Goal: Task Accomplishment & Management: Use online tool/utility

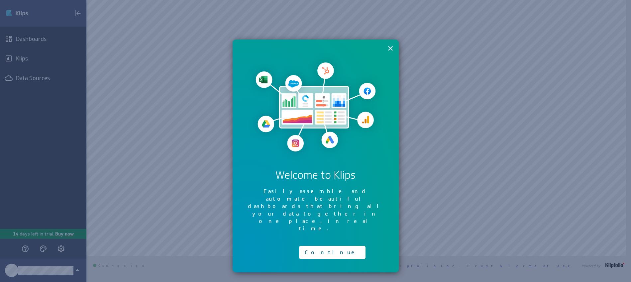
click at [389, 46] on button "×" at bounding box center [390, 48] width 6 height 13
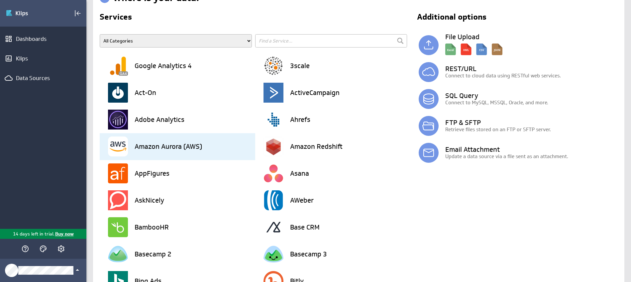
scroll to position [22, 0]
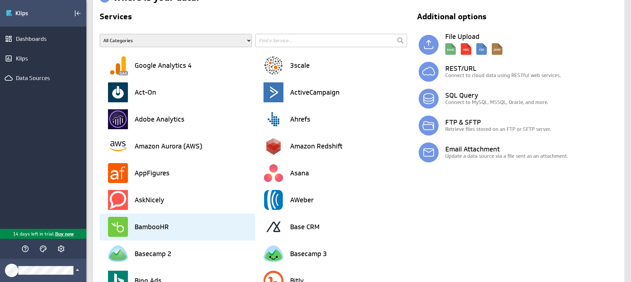
click at [146, 232] on div "BambooHR" at bounding box center [181, 227] width 147 height 27
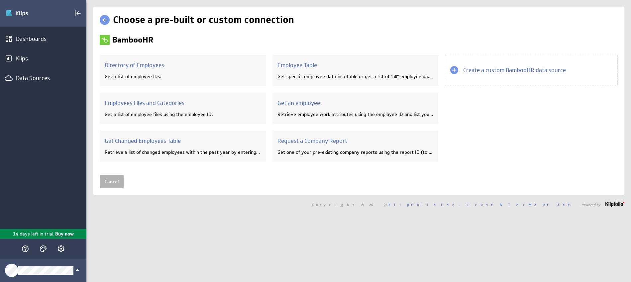
scroll to position [0, 0]
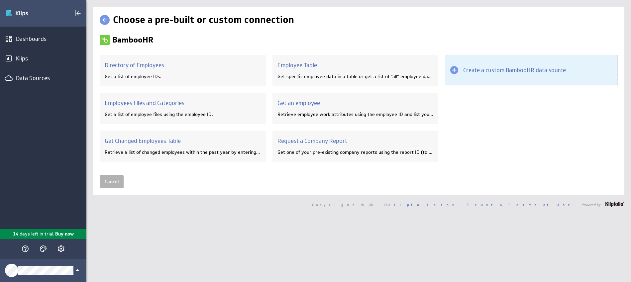
click at [491, 73] on h3 "Create a custom BambooHR data source" at bounding box center [514, 69] width 103 height 7
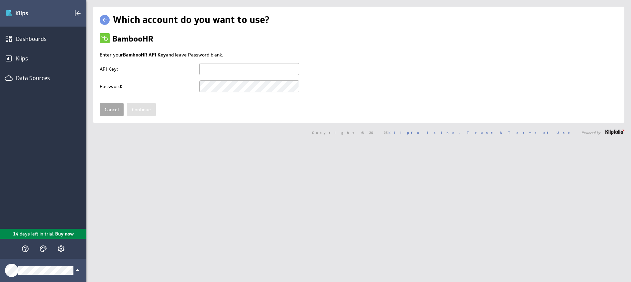
type input "[EMAIL_ADDRESS][DOMAIN_NAME]"
click at [114, 106] on link "Cancel" at bounding box center [112, 109] width 24 height 13
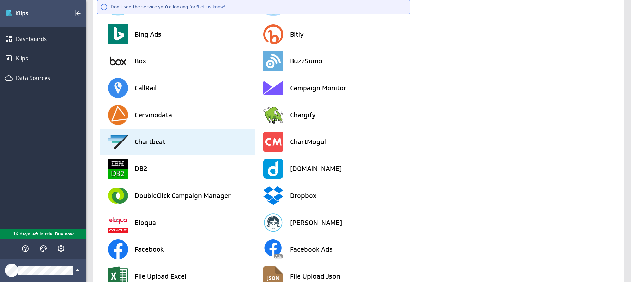
scroll to position [278, 0]
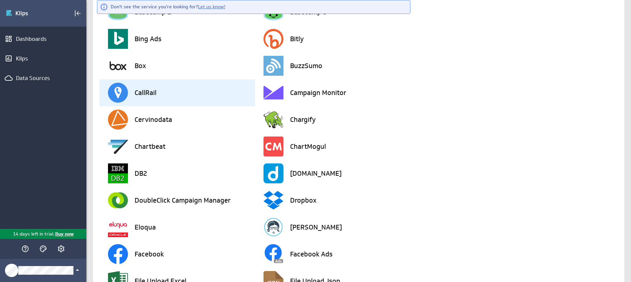
click at [186, 87] on div "CallRail" at bounding box center [181, 92] width 147 height 27
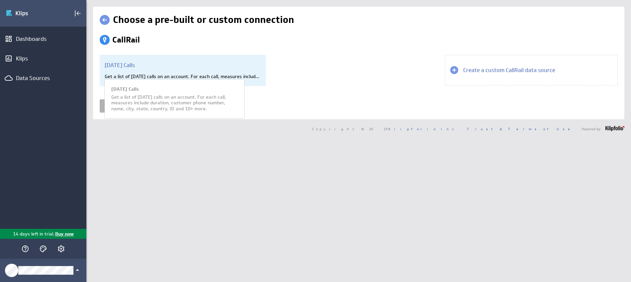
click at [166, 79] on div "Get a list of today's calls on an account. For each call, measures include dura…" at bounding box center [183, 76] width 156 height 6
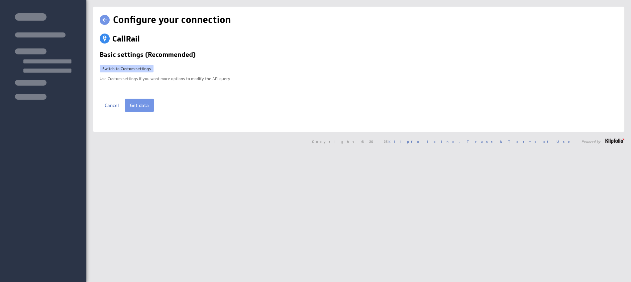
click at [138, 65] on link "Switch to Custom settings" at bounding box center [127, 69] width 54 height 8
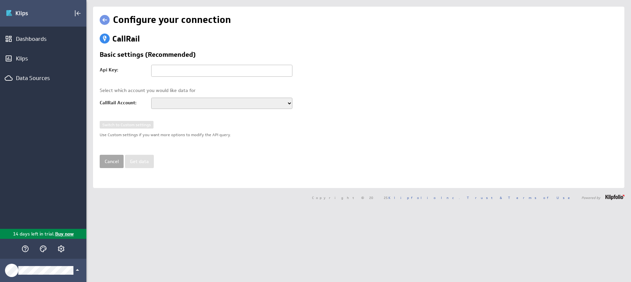
click at [108, 162] on link "Cancel" at bounding box center [112, 161] width 24 height 13
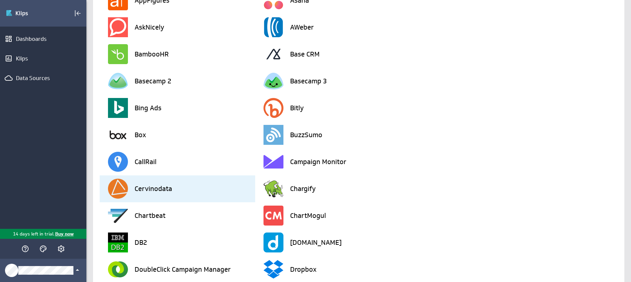
scroll to position [199, 0]
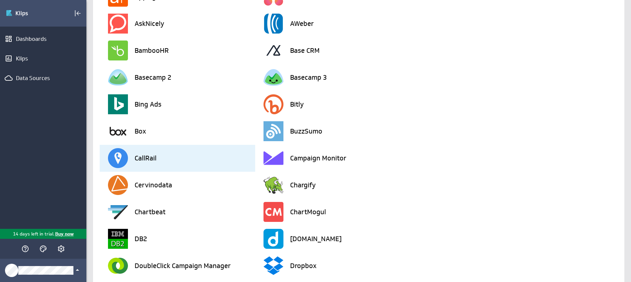
click at [154, 157] on h3 "CallRail" at bounding box center [146, 158] width 22 height 7
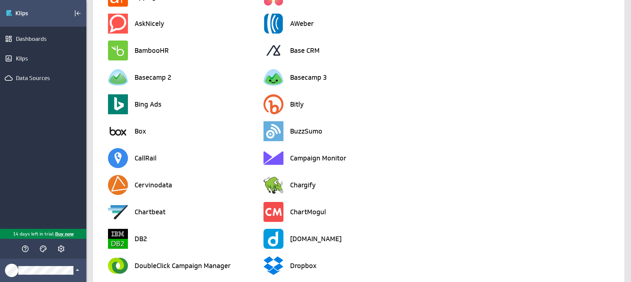
scroll to position [0, 0]
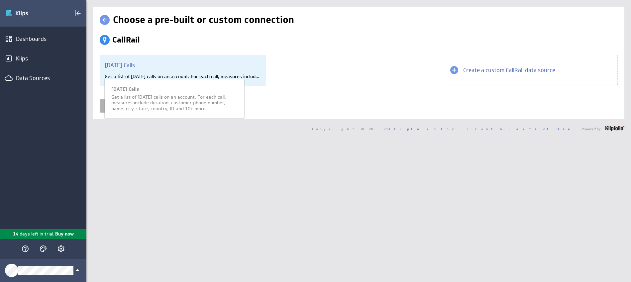
click at [137, 69] on div "Today's Calls Get a list of today's calls on an account. For each call, measure…" at bounding box center [183, 70] width 166 height 31
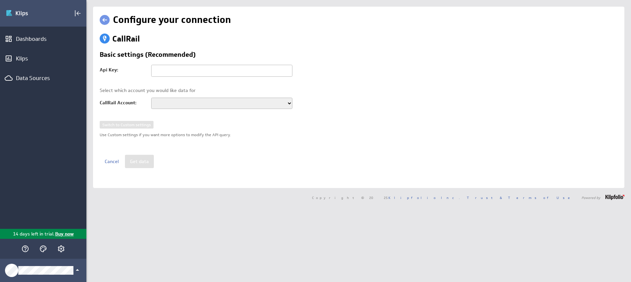
click at [133, 125] on div "Switch to Custom settings Use Custom settings if you want more options to modif…" at bounding box center [359, 138] width 518 height 34
click at [192, 100] on select at bounding box center [221, 103] width 141 height 11
click at [283, 107] on select at bounding box center [221, 103] width 141 height 11
click at [218, 70] on input "text" at bounding box center [221, 71] width 141 height 12
paste input "5d2d7d9ba6945caf34b6483f1bb8a4b3"
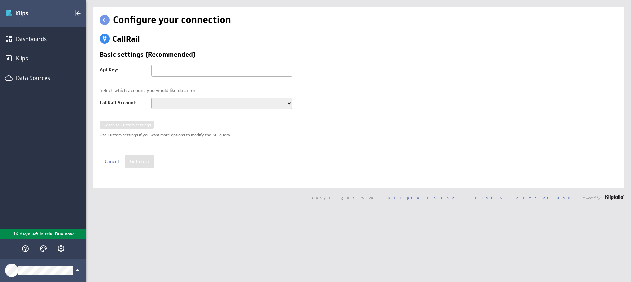
type input "5d2d7d9ba6945caf34b6483f1bb8a4b3"
click at [271, 95] on div "Select which account you would like data for CallRail Account: 2 College Brothe…" at bounding box center [199, 102] width 199 height 28
click at [270, 100] on select "2 College Brothers Moving and Storage" at bounding box center [221, 103] width 141 height 11
select select "ACC01af285338d64a7c8082cbbd2dd7cf0e"
click at [151, 98] on select "2 College Brothers Moving and Storage" at bounding box center [221, 103] width 141 height 11
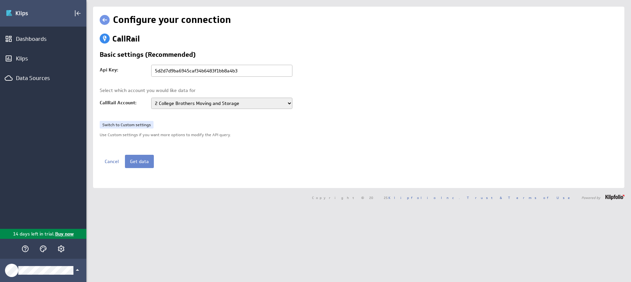
click at [146, 162] on button "Get data" at bounding box center [139, 161] width 29 height 13
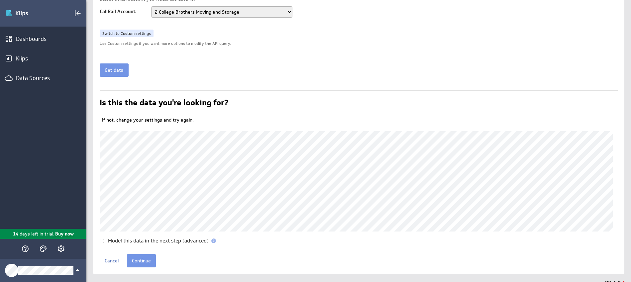
scroll to position [102, 0]
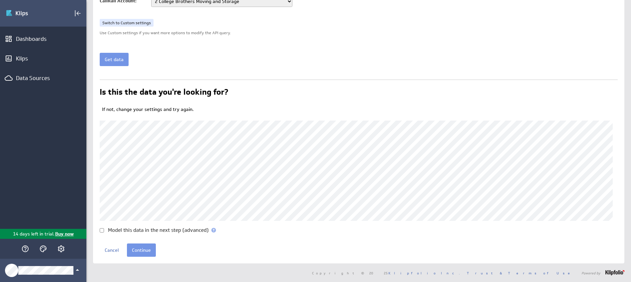
click at [101, 230] on input "Model this data in the next step (advanced)" at bounding box center [102, 230] width 4 height 4
checkbox input "true"
click at [140, 249] on input "Continue" at bounding box center [141, 250] width 29 height 13
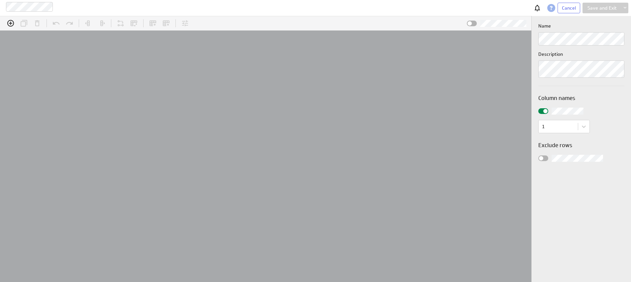
scroll to position [21, 546]
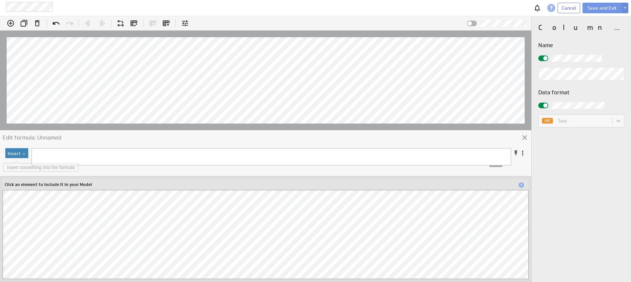
click at [18, 155] on button "Insert" at bounding box center [16, 153] width 23 height 10
click at [21, 165] on div "Function..." at bounding box center [40, 165] width 66 height 11
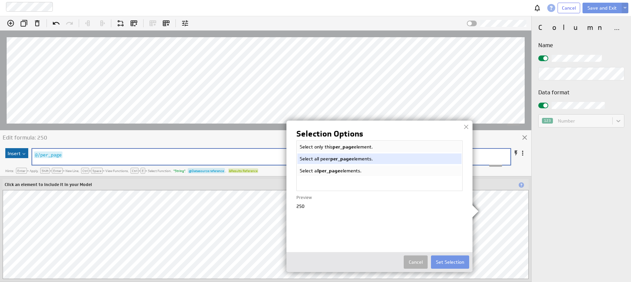
click at [505, 211] on img at bounding box center [315, 141] width 631 height 282
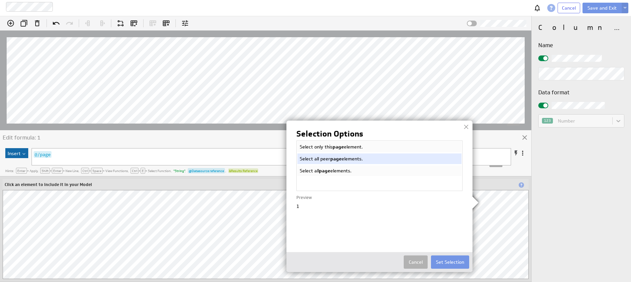
click at [511, 202] on img at bounding box center [315, 141] width 631 height 282
click at [506, 228] on img at bounding box center [315, 141] width 631 height 282
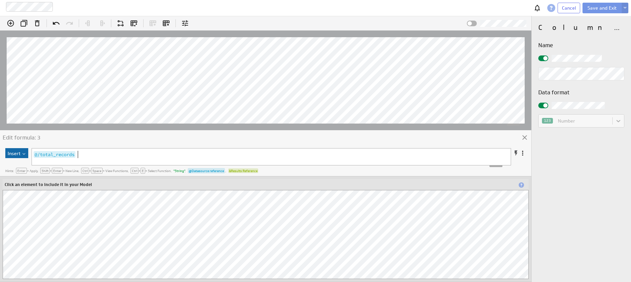
scroll to position [400, 0]
type textarea "/total_records"
type textarea "tota"
type textarea "calls"
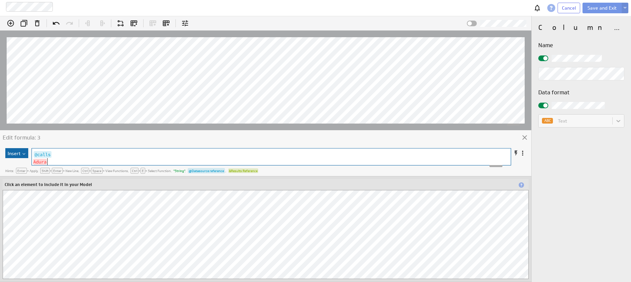
type textarea "Adurat"
type textarea "a"
type textarea "duration"
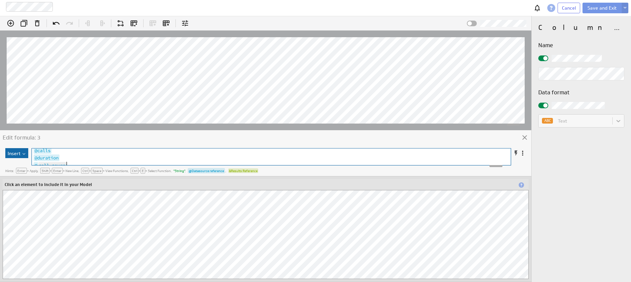
type textarea "call_source"
type textarea "duration"
type textarea "call_duration"
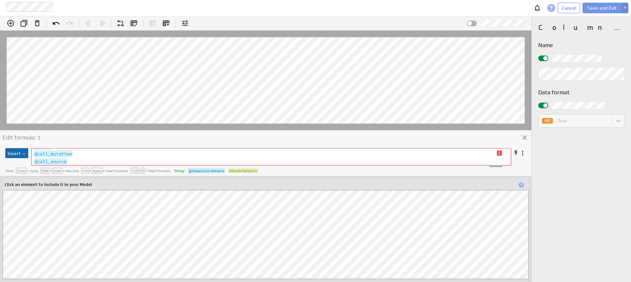
scroll to position [2, 0]
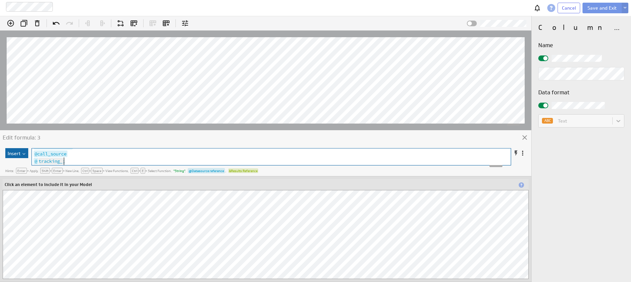
type textarea "tracking_u"
type textarea "number"
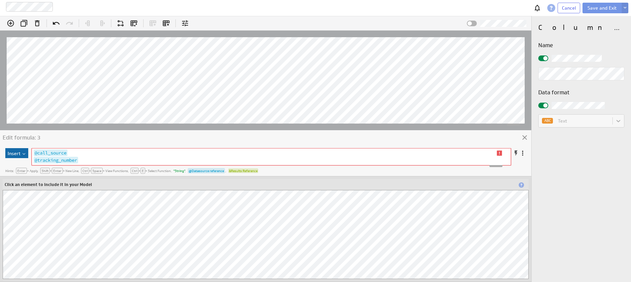
scroll to position [17, 0]
click at [499, 153] on img at bounding box center [499, 153] width 5 height 5
type textarea "f16688890463651c87e5f5165bc57de1@call_duration;"
click at [61, 161] on span "@call_duration" at bounding box center [53, 161] width 39 height 7
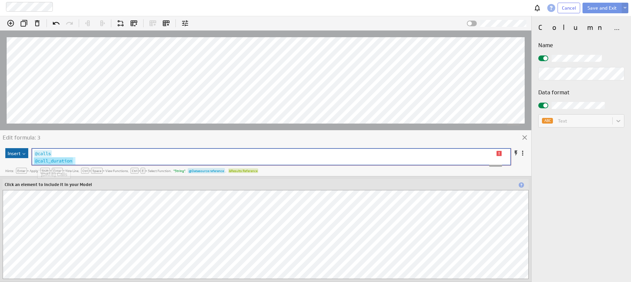
click at [79, 159] on pre "@call_duration" at bounding box center [264, 160] width 465 height 7
type textarea "call_duration"
type textarea "duration"
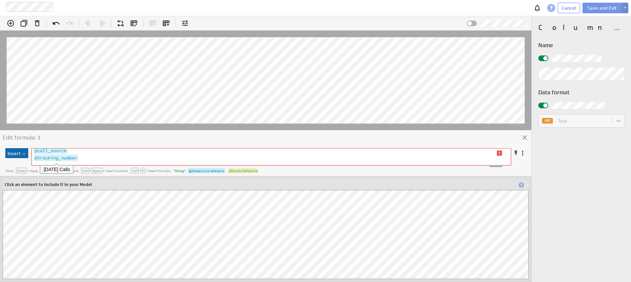
type textarea "f16688890463651c87e5f5165bc57de1@tracking_number;"
click at [71, 157] on span "@tracking_number" at bounding box center [56, 158] width 45 height 7
click at [85, 157] on pre "@tracking_number" at bounding box center [265, 157] width 466 height 7
type textarea "tracking_number"
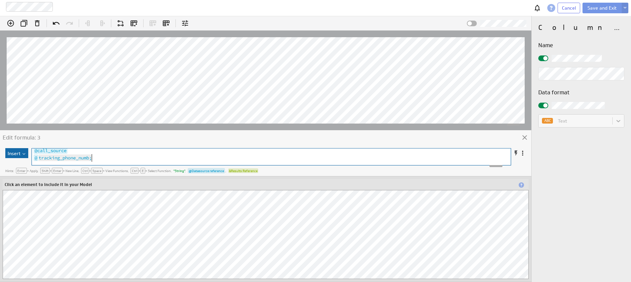
type textarea "tracking_phone_number"
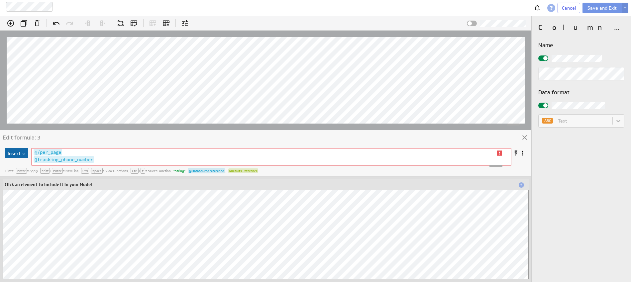
type textarea "/per_page"
click at [117, 157] on pre "@tracking_phone_number" at bounding box center [265, 159] width 466 height 7
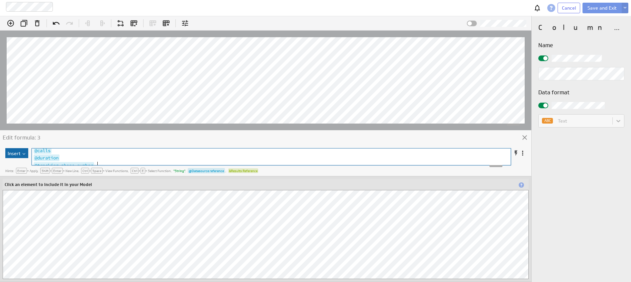
scroll to position [9, 0]
click at [389, 136] on div "Edit formula: 3" at bounding box center [265, 138] width 531 height 17
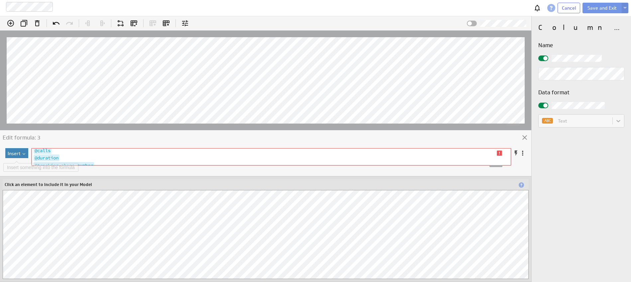
click at [16, 149] on button "Insert" at bounding box center [16, 153] width 23 height 10
click at [19, 167] on div "Function..." at bounding box center [40, 165] width 66 height 11
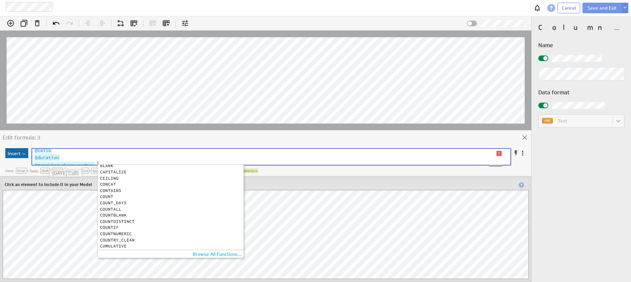
click at [65, 154] on pre "@duration" at bounding box center [264, 157] width 465 height 7
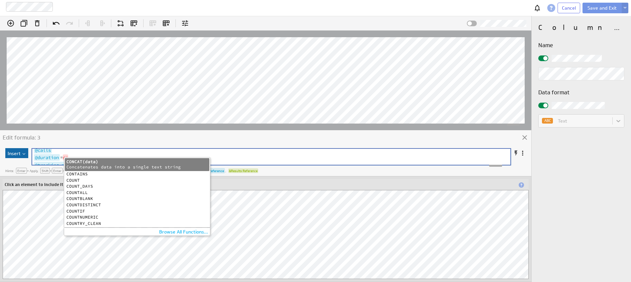
type textarea "=coun"
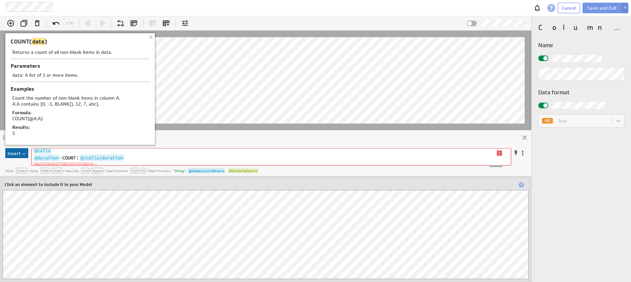
type textarea ")"
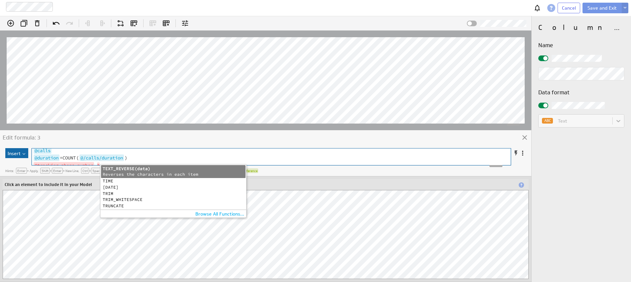
type textarea "-tr"
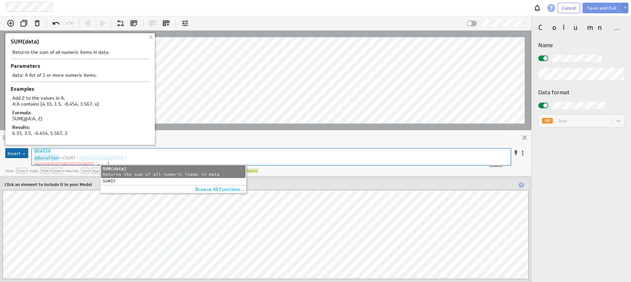
type textarea "sum"
click at [124, 172] on div "Returns the sum of all numeric items in data" at bounding box center [173, 175] width 141 height 6
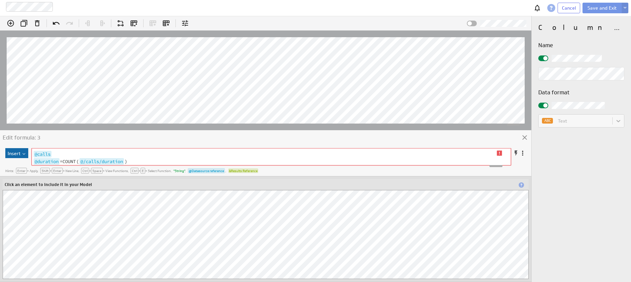
scroll to position [0, 0]
click at [112, 153] on pre "@calls" at bounding box center [265, 154] width 466 height 7
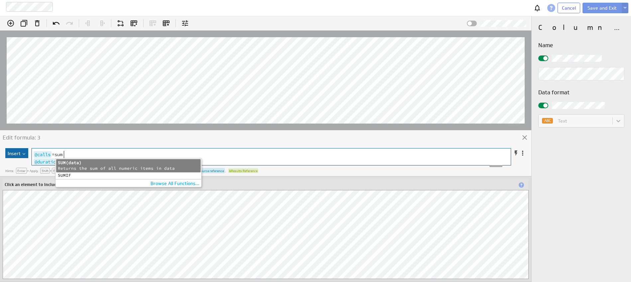
scroll to position [2, 12]
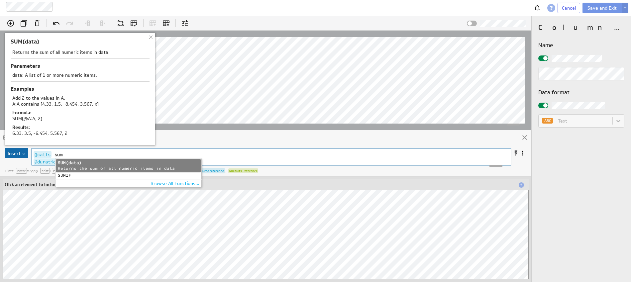
type textarea "=sum"
click at [80, 162] on div "SUM(data)" at bounding box center [128, 163] width 141 height 6
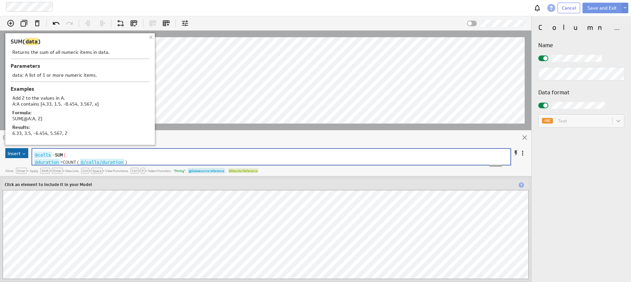
scroll to position [0, 0]
click at [78, 156] on pre "@calls = SUM (" at bounding box center [264, 154] width 465 height 7
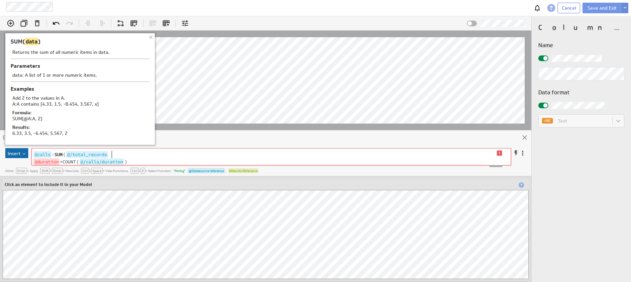
click at [134, 155] on pre "@calls = SUM ( @/total_records" at bounding box center [265, 154] width 466 height 7
type textarea ")_"
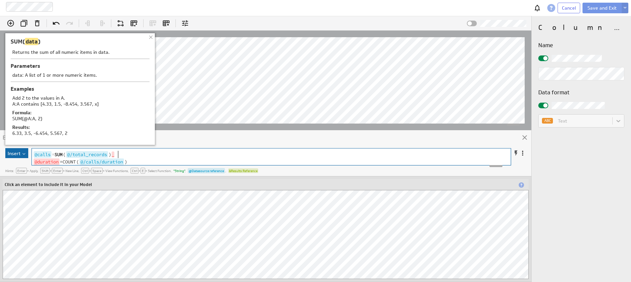
scroll to position [2, 4]
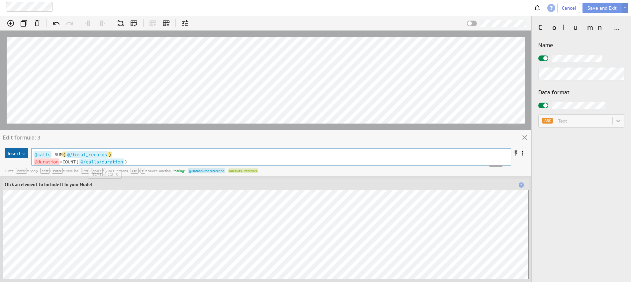
click at [149, 156] on pre "@calls = SUM ( @/total_records )" at bounding box center [265, 154] width 466 height 7
type textarea "f16688890463651c87e5f5165bc57de1@duration;"
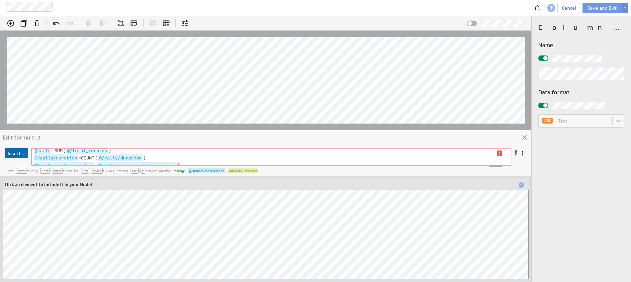
scroll to position [9, 0]
click at [97, 162] on span "-" at bounding box center [95, 165] width 3 height 6
type textarea "("
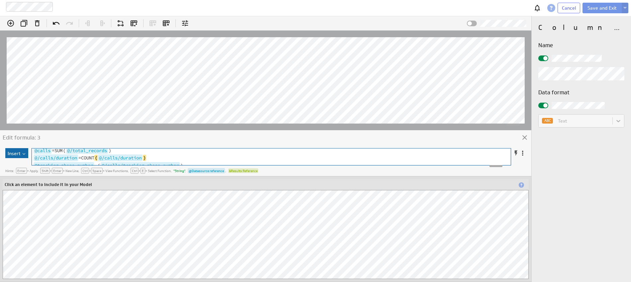
click at [425, 141] on div "Edit formula: 3" at bounding box center [265, 138] width 531 height 17
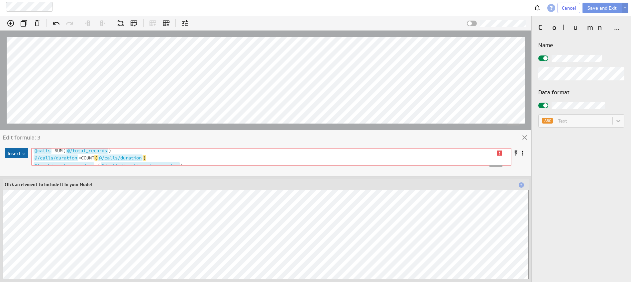
click at [559, 121] on div "ABC Text" at bounding box center [581, 120] width 86 height 13
click at [0, 0] on input "checkbox" at bounding box center [0, 0] width 0 height 0
click at [551, 57] on label at bounding box center [581, 58] width 86 height 7
click at [0, 0] on input "checkbox" at bounding box center [0, 0] width 0 height 0
click at [10, 156] on button "Insert" at bounding box center [16, 153] width 23 height 10
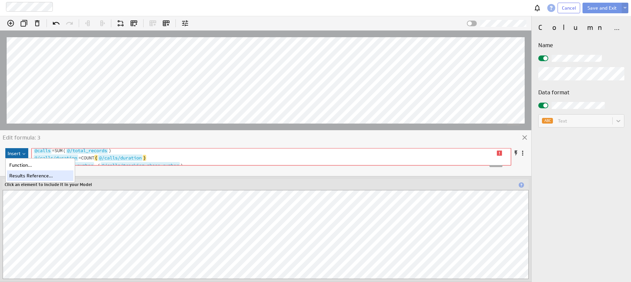
click at [15, 174] on div "Results Reference..." at bounding box center [40, 175] width 66 height 11
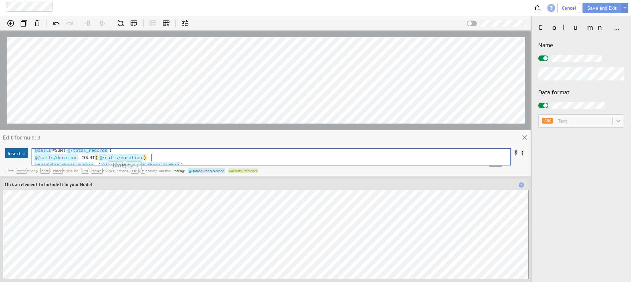
click at [154, 154] on pre "@/calls/duration = COUNT ( @/calls/duration )" at bounding box center [264, 157] width 465 height 7
type textarea ""stin"
type textarea "ring""
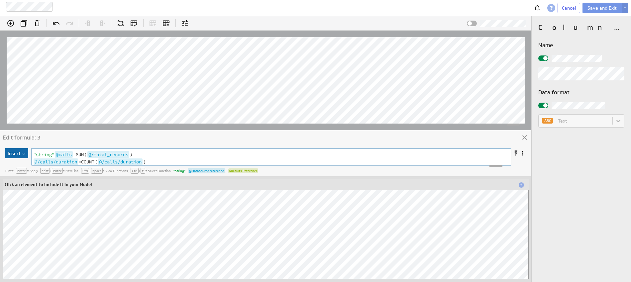
scroll to position [2, 11]
click at [20, 155] on button "Insert" at bounding box center [16, 153] width 23 height 10
click at [22, 174] on div "Results Reference..." at bounding box center [40, 175] width 66 height 11
type textarea "resultsref"
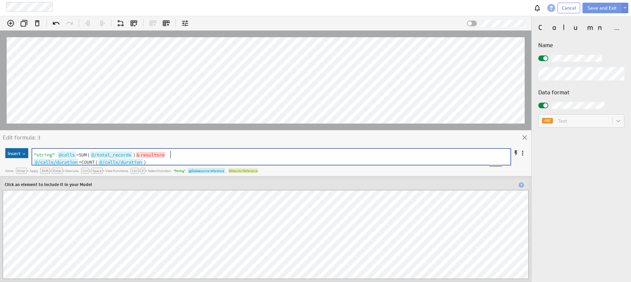
scroll to position [2, 21]
type textarea ","
click at [18, 154] on button "Insert" at bounding box center [16, 153] width 23 height 10
click at [26, 174] on div "Results Reference..." at bounding box center [40, 175] width 66 height 11
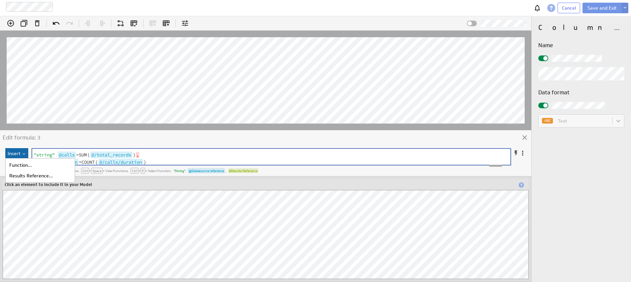
scroll to position [2, 0]
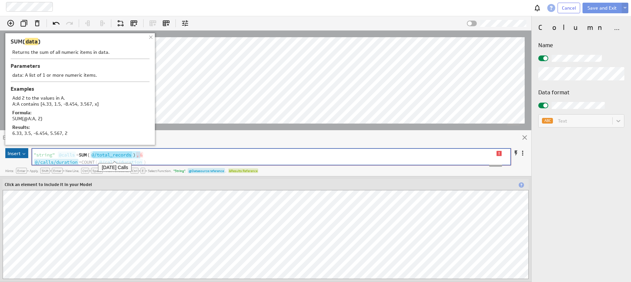
type textarea "M(f16688890463651c87e5f5165bc57de1@/total_records;)"
drag, startPoint x: 139, startPoint y: 154, endPoint x: 85, endPoint y: 156, distance: 53.8
click at [86, 156] on span "SUM" at bounding box center [83, 155] width 8 height 6
type textarea "f16688890463651c87e5f5165bc57de1@/total_records;"
click at [95, 156] on span "@/total_records" at bounding box center [111, 155] width 42 height 7
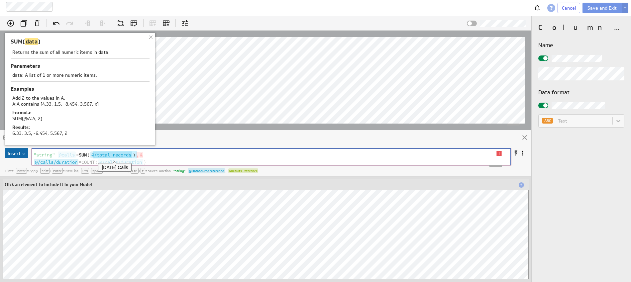
scroll to position [21, 0]
click at [132, 155] on span "@/total_records" at bounding box center [111, 155] width 42 height 7
type textarea "UM(f16688890463651c87e5f5165bc57de1@/total_records;"
drag, startPoint x: 139, startPoint y: 154, endPoint x: 82, endPoint y: 155, distance: 56.8
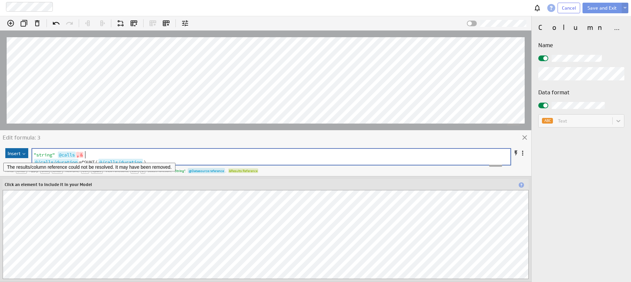
click at [87, 155] on pre ""string" @calls , &" at bounding box center [264, 154] width 465 height 7
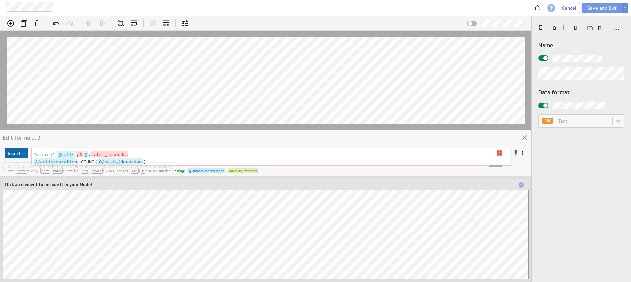
type textarea "&"
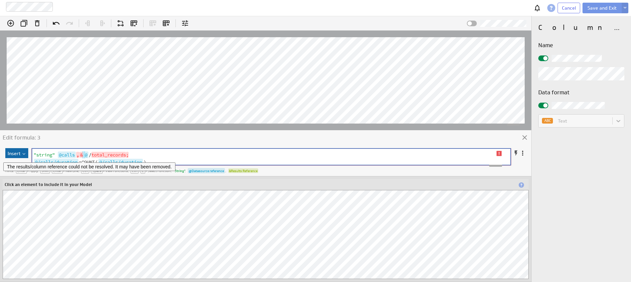
click at [81, 155] on span "&" at bounding box center [81, 155] width 4 height 6
click at [179, 136] on div "Edit formula: 3" at bounding box center [265, 138] width 531 height 17
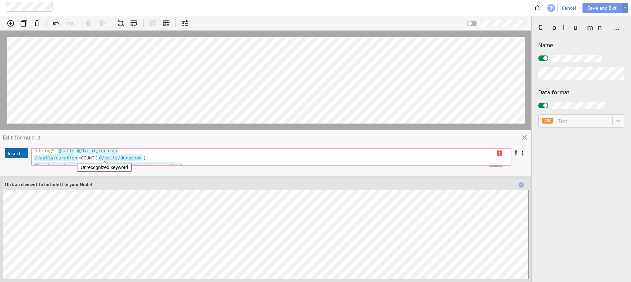
scroll to position [9, 0]
click at [572, 8] on span "Cancel" at bounding box center [569, 8] width 14 height 6
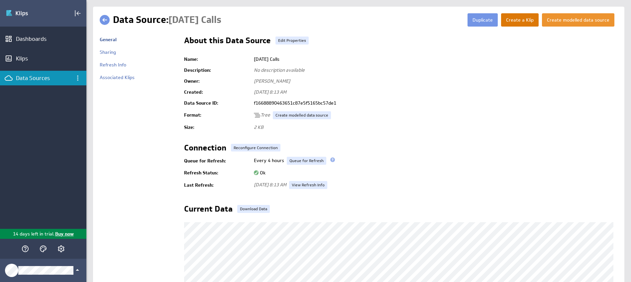
click at [519, 22] on button "Create a Klip" at bounding box center [520, 19] width 38 height 13
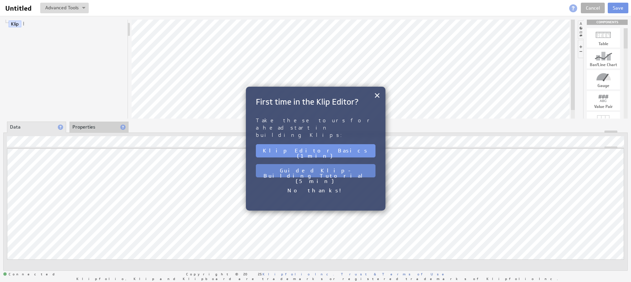
click at [330, 164] on button "Guided Klip-Building Tutorial (5 min)" at bounding box center [316, 170] width 120 height 13
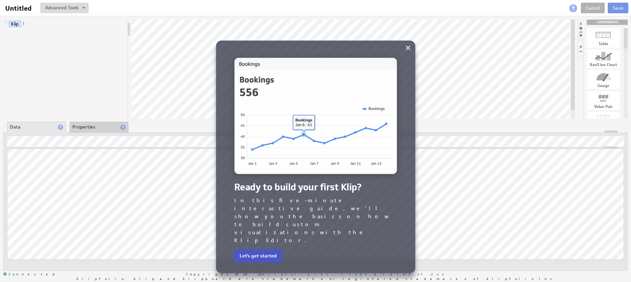
click at [267, 249] on button "Let's get started" at bounding box center [258, 255] width 48 height 13
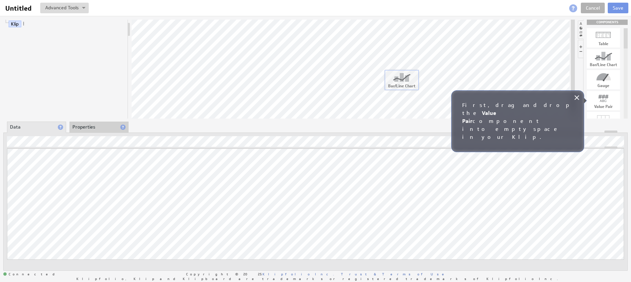
drag, startPoint x: 605, startPoint y: 61, endPoint x: 403, endPoint y: 82, distance: 203.1
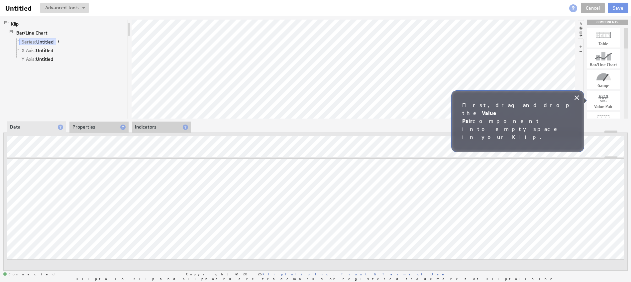
click at [45, 40] on link "Series: Untitled" at bounding box center [37, 42] width 37 height 7
click at [46, 42] on link "Series: Untitled" at bounding box center [37, 42] width 37 height 7
click at [45, 45] on link "Series: Untitled" at bounding box center [37, 42] width 37 height 7
click at [59, 40] on span at bounding box center [58, 41] width 5 height 5
click at [68, 47] on div "Rename..." at bounding box center [94, 47] width 66 height 11
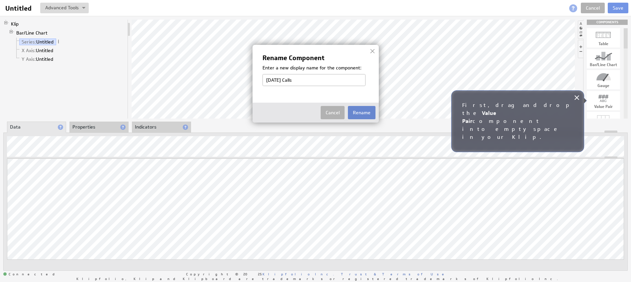
type input "[DATE] Calls"
click at [365, 111] on button "Rename" at bounding box center [362, 112] width 28 height 13
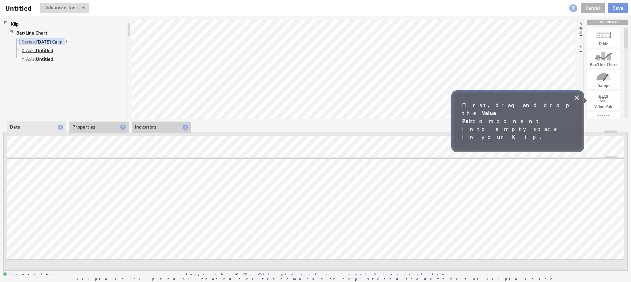
click at [49, 50] on link "X Axis: Untitled" at bounding box center [37, 50] width 37 height 7
click at [59, 50] on span at bounding box center [58, 50] width 5 height 5
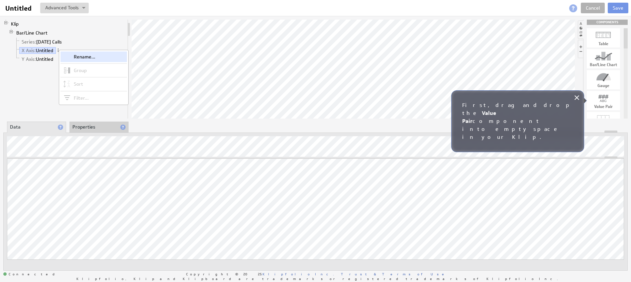
click at [66, 56] on div "Rename..." at bounding box center [93, 57] width 66 height 11
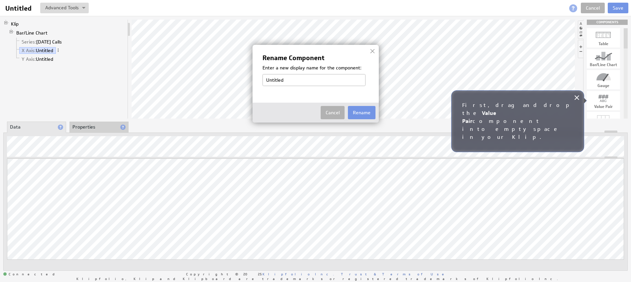
type input "D"
type input "Time"
click at [353, 111] on button "Rename" at bounding box center [362, 112] width 28 height 13
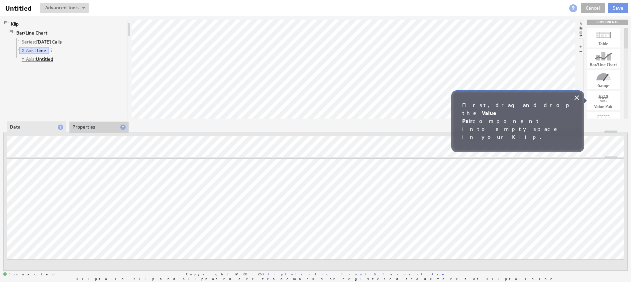
click at [47, 58] on link "Y Axis: Untitled" at bounding box center [37, 59] width 37 height 7
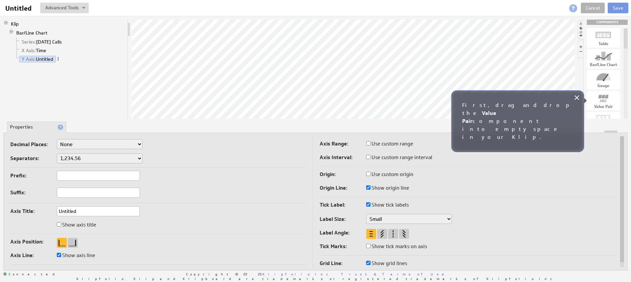
click at [58, 58] on span at bounding box center [58, 58] width 5 height 5
click at [64, 62] on div "Rename..." at bounding box center [93, 65] width 66 height 11
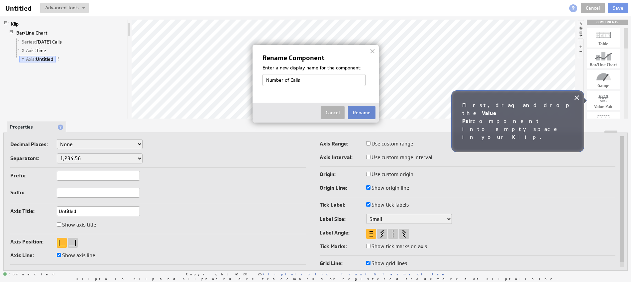
type input "Number of Calls"
click at [366, 107] on button "Rename" at bounding box center [362, 112] width 28 height 13
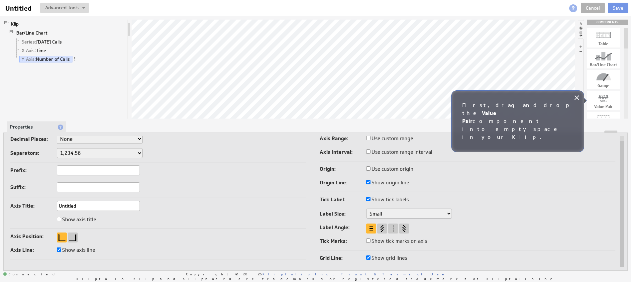
drag, startPoint x: 116, startPoint y: 203, endPoint x: 52, endPoint y: 202, distance: 64.1
click at [52, 202] on div "Axis Title: Untitled" at bounding box center [158, 206] width 296 height 11
click at [59, 204] on input "Untitled" at bounding box center [98, 206] width 83 height 10
click at [62, 205] on input "Untitled" at bounding box center [98, 206] width 83 height 10
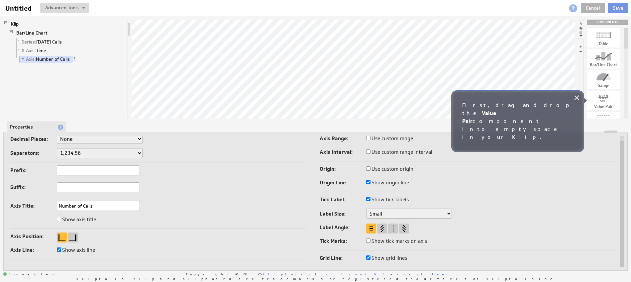
type input "Number of Calls"
drag, startPoint x: 60, startPoint y: 218, endPoint x: 74, endPoint y: 218, distance: 14.0
click at [60, 218] on input "Show axis title" at bounding box center [59, 219] width 4 height 4
checkbox input "true"
click at [94, 236] on select "Small Medium Large" at bounding box center [100, 234] width 86 height 10
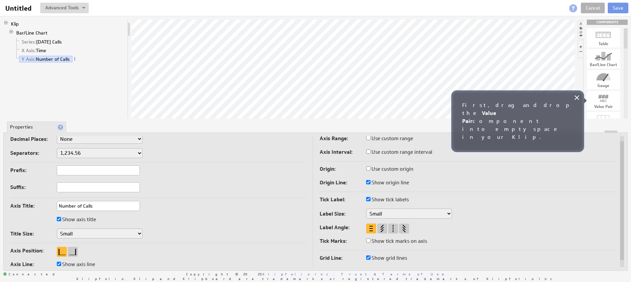
click at [52, 50] on li "X Axis: Time" at bounding box center [69, 50] width 111 height 9
click at [35, 51] on span "X Axis:" at bounding box center [29, 51] width 14 height 6
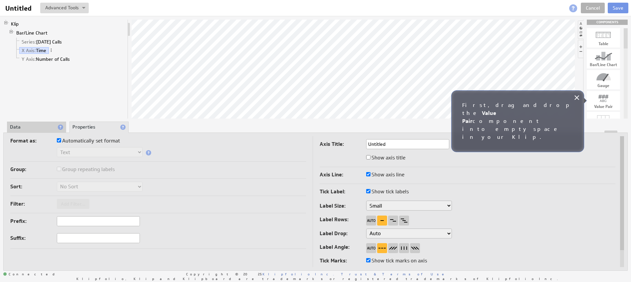
click at [75, 217] on input "text" at bounding box center [98, 221] width 83 height 10
click at [179, 197] on td "Format as: Automatically set format Text Number Currency Percentage Date / Time…" at bounding box center [161, 211] width 303 height 151
drag, startPoint x: 401, startPoint y: 139, endPoint x: 346, endPoint y: 145, distance: 55.8
click at [346, 145] on div "Axis Title: Untitled" at bounding box center [468, 143] width 296 height 11
click at [385, 143] on input "Untitled" at bounding box center [407, 143] width 83 height 10
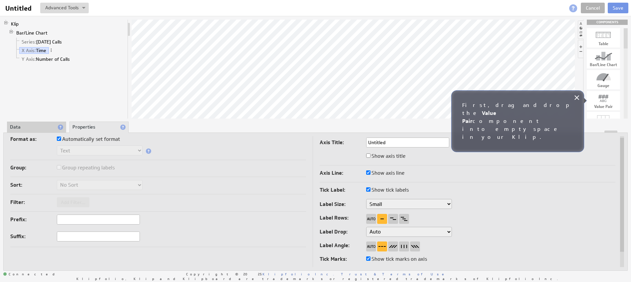
click at [385, 143] on input "Untitled" at bounding box center [407, 143] width 83 height 10
type input "Time of Call"
click at [367, 155] on input "Show axis title" at bounding box center [368, 156] width 4 height 4
checkbox input "true"
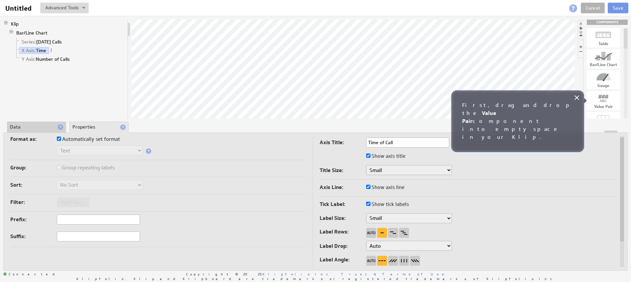
click at [274, 171] on div "Group: Group repeating labels" at bounding box center [158, 168] width 296 height 11
click at [575, 97] on icon at bounding box center [577, 98] width 8 height 8
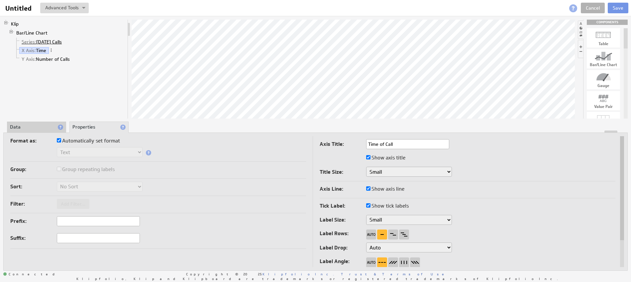
click at [43, 41] on link "Series: Today's Calls" at bounding box center [41, 42] width 45 height 7
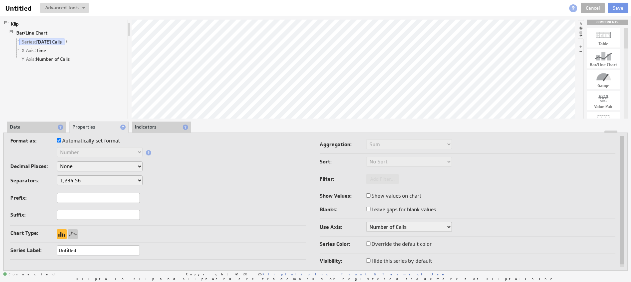
click at [396, 225] on select "Number of Calls" at bounding box center [409, 227] width 86 height 10
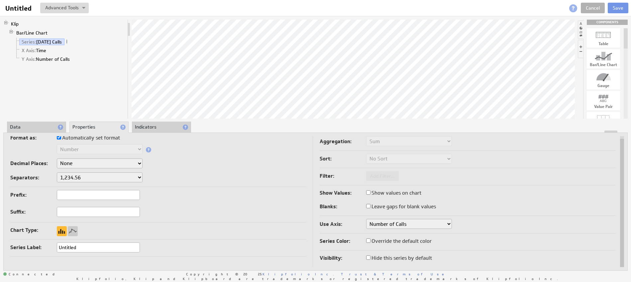
drag, startPoint x: 76, startPoint y: 250, endPoint x: 50, endPoint y: 249, distance: 26.3
click at [50, 248] on div "Series Label: Untitled" at bounding box center [158, 248] width 296 height 11
type input "N"
type input "t"
type input "Today's Calls"
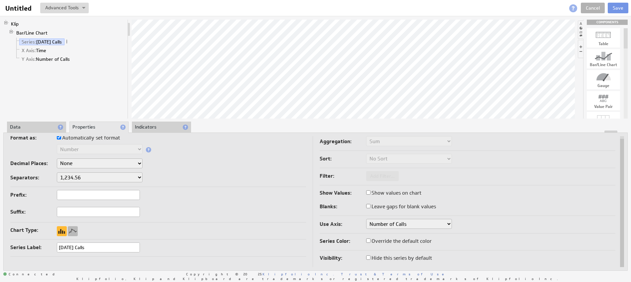
click at [69, 232] on div at bounding box center [73, 231] width 10 height 10
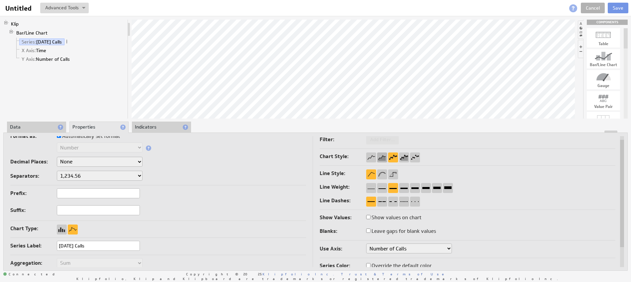
click at [383, 160] on div at bounding box center [382, 158] width 10 height 10
click at [374, 158] on div at bounding box center [371, 158] width 10 height 10
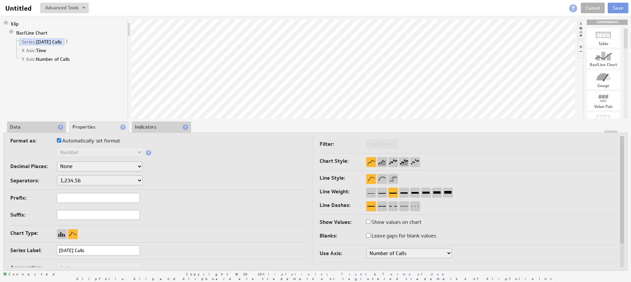
click at [35, 128] on li "Data" at bounding box center [36, 127] width 59 height 11
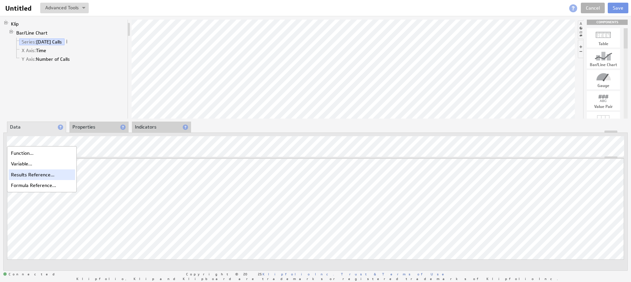
click at [29, 176] on div "Results Reference..." at bounding box center [42, 174] width 66 height 11
click at [258, 152] on div at bounding box center [315, 155] width 617 height 8
click at [256, 152] on div at bounding box center [315, 155] width 617 height 8
click at [254, 165] on div "Updating... Select a Function ARRAY DATE SELECT SLICE SUM Data Manipulation Log…" at bounding box center [315, 218] width 617 height 120
click at [232, 161] on div at bounding box center [315, 165] width 617 height 8
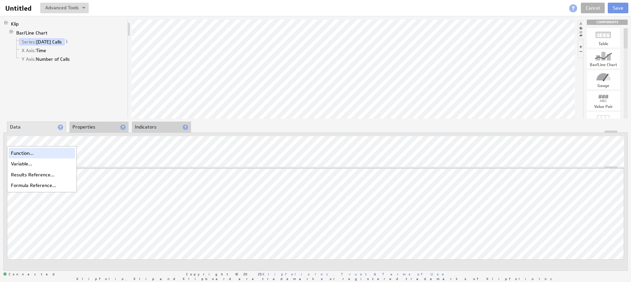
click at [27, 156] on div "Function..." at bounding box center [42, 153] width 66 height 11
click at [26, 162] on div "Variable..." at bounding box center [42, 163] width 66 height 11
click at [23, 175] on div "Results Reference..." at bounding box center [42, 174] width 66 height 11
click at [21, 152] on div "Function..." at bounding box center [42, 153] width 66 height 11
click at [24, 161] on div "Variable..." at bounding box center [42, 163] width 66 height 11
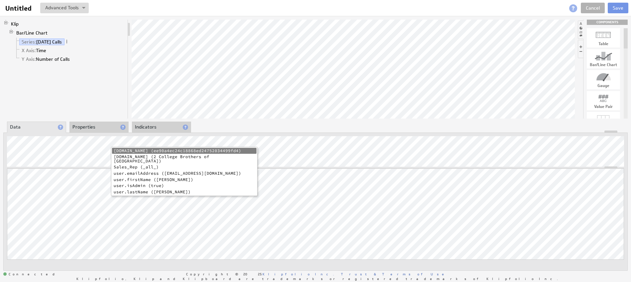
click at [157, 157] on li "company.name (2 College Brothers of Gainesville)" at bounding box center [184, 159] width 145 height 10
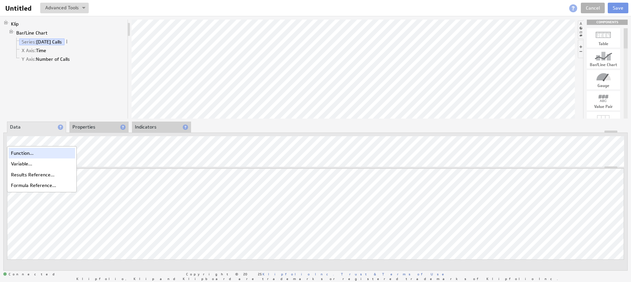
click at [25, 152] on div "Function..." at bounding box center [42, 153] width 66 height 11
click at [26, 162] on div "Variable..." at bounding box center [42, 163] width 66 height 11
click at [26, 164] on div "Variable..." at bounding box center [42, 163] width 66 height 11
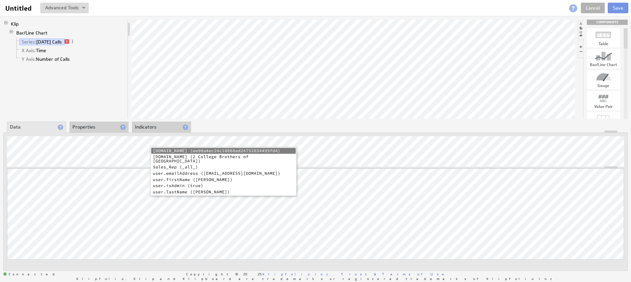
click at [171, 164] on li "Sales_Rep (_all_)" at bounding box center [223, 167] width 145 height 6
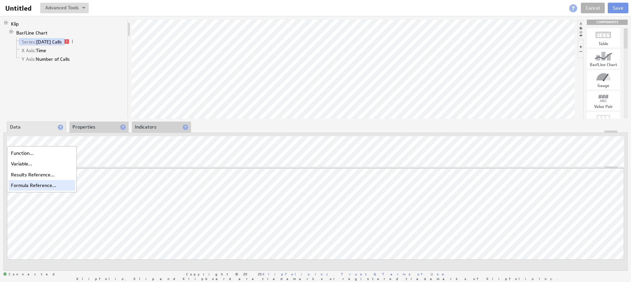
click at [32, 184] on div "Formula Reference..." at bounding box center [42, 185] width 66 height 11
click at [33, 183] on div "Formula Reference..." at bounding box center [42, 185] width 66 height 11
click at [44, 52] on link "X Axis: Time" at bounding box center [34, 50] width 30 height 7
click at [31, 176] on div "Results Reference..." at bounding box center [42, 174] width 66 height 11
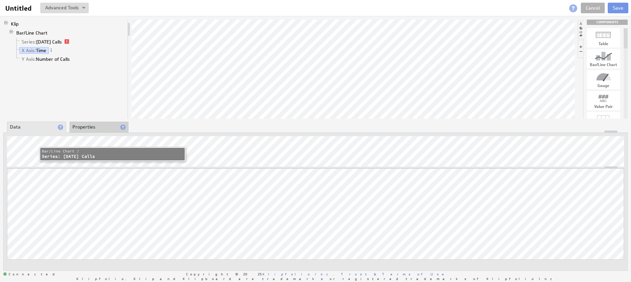
click at [76, 154] on div "Series: Today's Calls" at bounding box center [112, 157] width 141 height 6
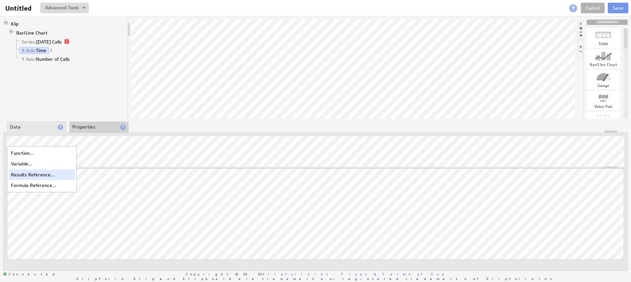
click at [34, 173] on div "Results Reference..." at bounding box center [42, 174] width 66 height 11
click at [35, 174] on div "Results Reference..." at bounding box center [42, 174] width 66 height 11
click at [25, 182] on div "Formula Reference..." at bounding box center [42, 185] width 66 height 11
click at [22, 188] on div "Formula Reference..." at bounding box center [42, 185] width 66 height 11
click at [58, 42] on link "Series: Today's Calls" at bounding box center [41, 42] width 45 height 7
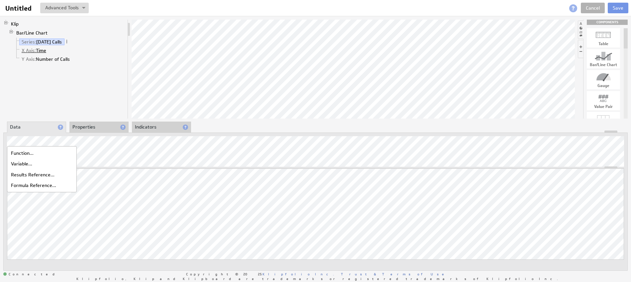
click at [43, 47] on link "X Axis: Time" at bounding box center [34, 50] width 30 height 7
click at [38, 178] on div "Results Reference..." at bounding box center [42, 174] width 66 height 11
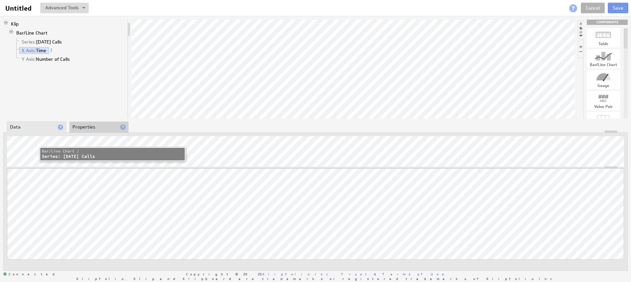
click at [59, 157] on div "Series: Today's Calls" at bounding box center [112, 157] width 141 height 6
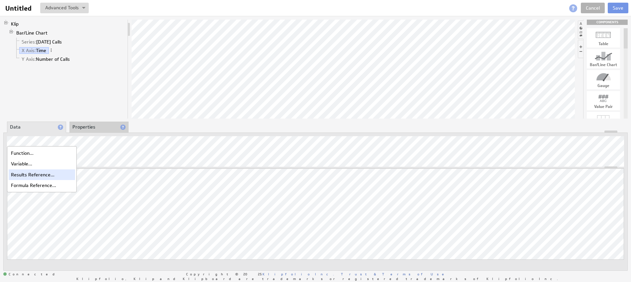
click at [34, 177] on div "Results Reference..." at bounding box center [42, 174] width 66 height 11
click at [30, 185] on div "Formula Reference..." at bounding box center [42, 185] width 66 height 11
click at [41, 181] on div "Formula Reference..." at bounding box center [42, 185] width 66 height 11
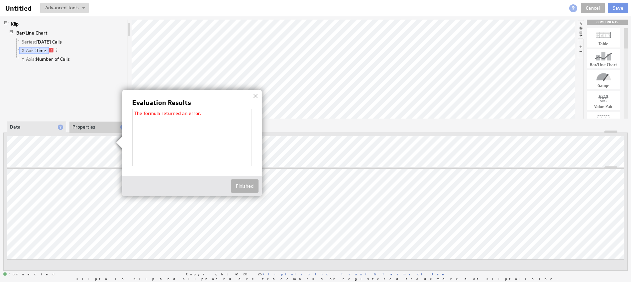
drag, startPoint x: 207, startPoint y: 116, endPoint x: 254, endPoint y: 151, distance: 58.9
click at [207, 116] on div "The formula returned an error." at bounding box center [192, 113] width 119 height 8
click at [255, 91] on div at bounding box center [255, 96] width 10 height 10
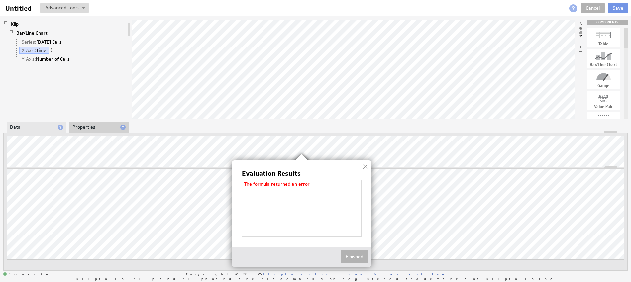
click at [594, 140] on img at bounding box center [315, 141] width 631 height 282
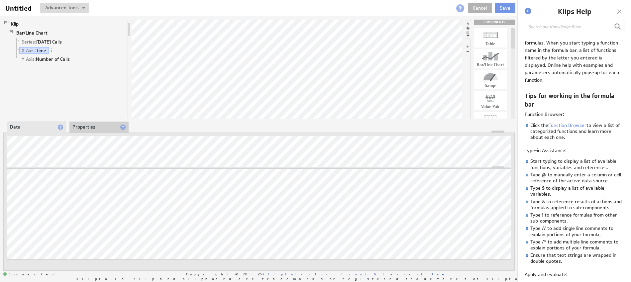
scroll to position [26, 0]
drag, startPoint x: 541, startPoint y: 158, endPoint x: 584, endPoint y: 165, distance: 44.5
click at [584, 165] on li "Start typing to display a list of available functions, variables and references." at bounding box center [575, 164] width 100 height 12
drag, startPoint x: 574, startPoint y: 160, endPoint x: 554, endPoint y: 158, distance: 20.8
click at [554, 158] on li "Start typing to display a list of available functions, variables and references." at bounding box center [575, 164] width 100 height 12
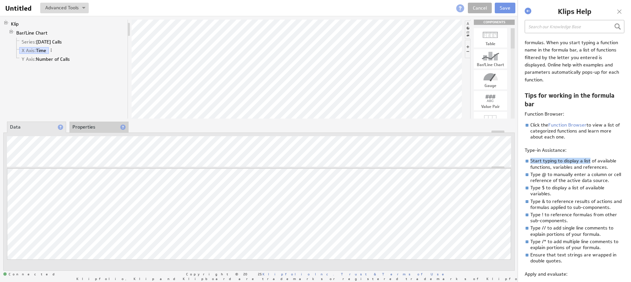
click at [550, 159] on li "Start typing to display a list of available functions, variables and references." at bounding box center [575, 164] width 100 height 12
drag, startPoint x: 546, startPoint y: 174, endPoint x: 568, endPoint y: 174, distance: 21.9
click at [568, 174] on li "Type @ to manually enter a column or cell reference of the active data source." at bounding box center [575, 177] width 100 height 12
click at [576, 175] on li "Type @ to manually enter a column or cell reference of the active data source." at bounding box center [575, 177] width 100 height 12
drag, startPoint x: 567, startPoint y: 175, endPoint x: 585, endPoint y: 176, distance: 18.3
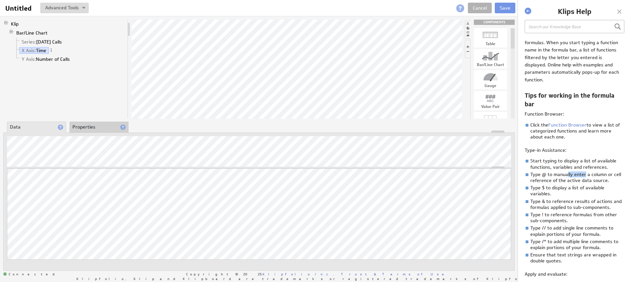
click at [584, 176] on li "Type @ to manually enter a column or cell reference of the active data source." at bounding box center [575, 177] width 100 height 12
click at [584, 181] on li "Type @ to manually enter a column or cell reference of the active data source." at bounding box center [575, 177] width 100 height 12
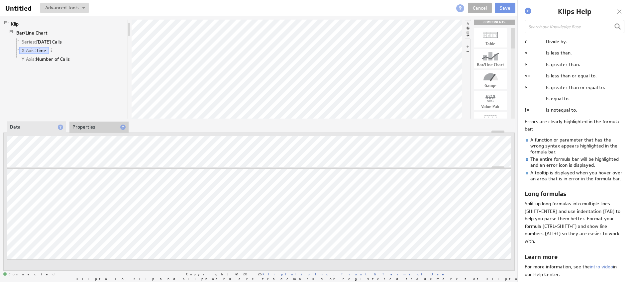
scroll to position [438, 0]
click at [599, 269] on link "intro video" at bounding box center [601, 267] width 23 height 6
click at [484, 5] on link "Cancel" at bounding box center [480, 8] width 24 height 11
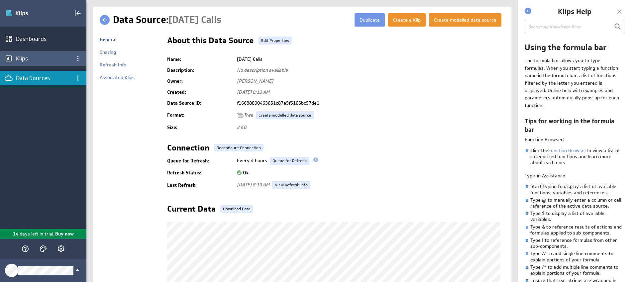
click at [33, 62] on div "Klips" at bounding box center [43, 58] width 54 height 7
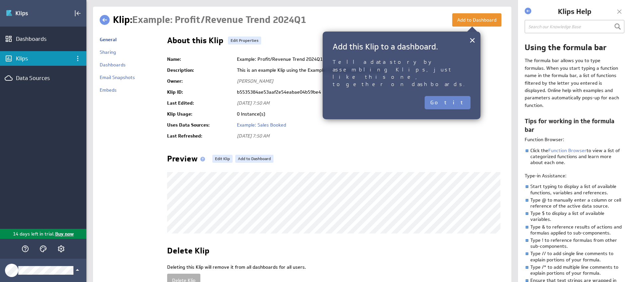
click at [460, 96] on button "Got it" at bounding box center [448, 102] width 46 height 13
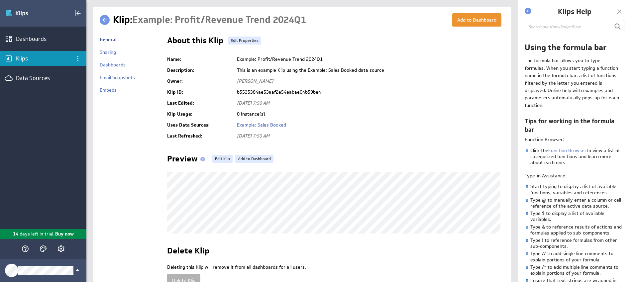
click at [621, 11] on div at bounding box center [619, 12] width 10 height 10
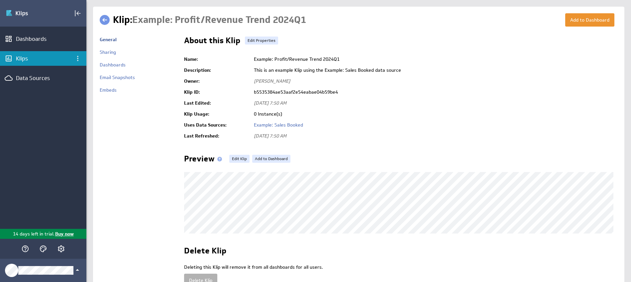
click at [621, 10] on div at bounding box center [619, 12] width 10 height 10
click at [22, 78] on div "Data Sources" at bounding box center [43, 77] width 54 height 7
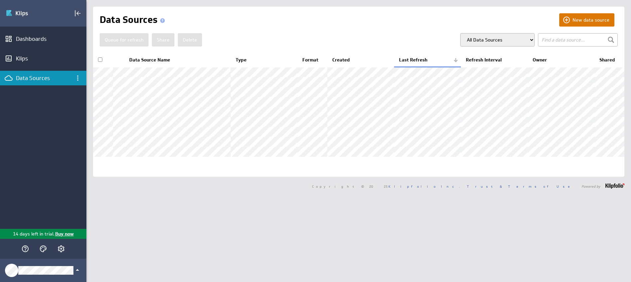
click at [574, 26] on button "New data source" at bounding box center [586, 19] width 55 height 13
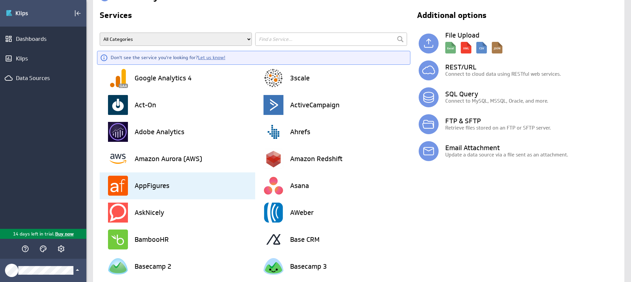
scroll to position [28, 0]
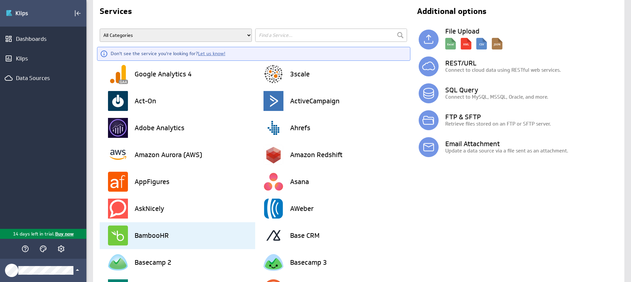
click at [199, 232] on div "BambooHR" at bounding box center [181, 235] width 147 height 27
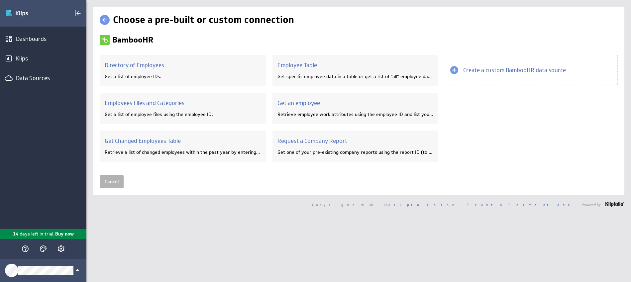
scroll to position [0, 0]
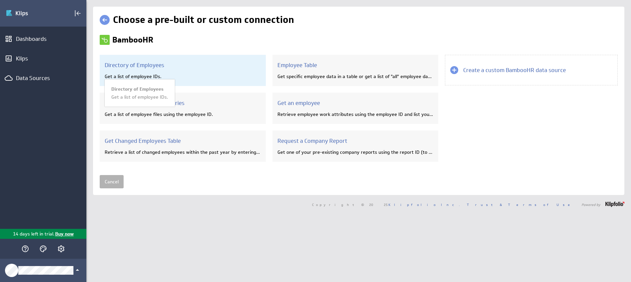
click at [194, 81] on div "Directory of Employees Get a list of employee IDs. Directory of Employees Get a…" at bounding box center [183, 70] width 166 height 31
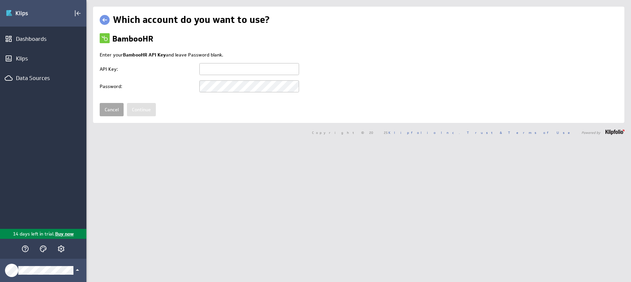
type input "[EMAIL_ADDRESS][DOMAIN_NAME]"
click at [108, 112] on link "Cancel" at bounding box center [112, 109] width 24 height 13
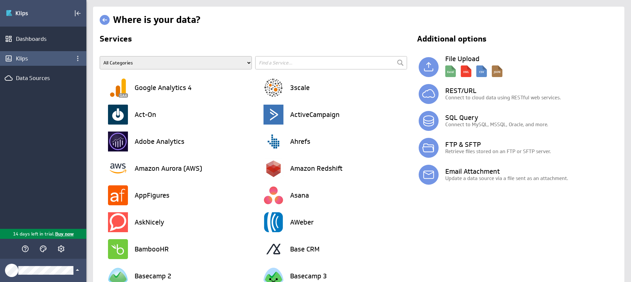
click at [43, 58] on div "Klips" at bounding box center [43, 58] width 54 height 7
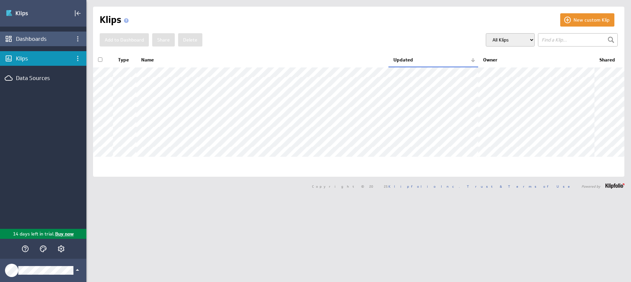
click at [50, 39] on div "Dashboards" at bounding box center [43, 38] width 54 height 7
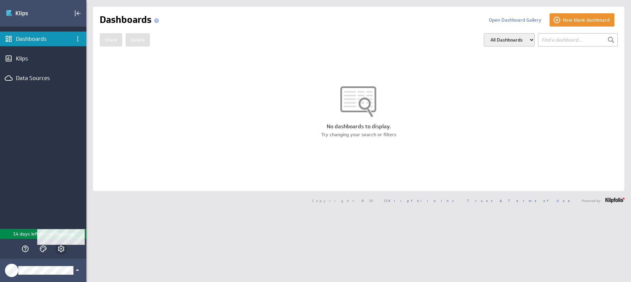
click at [58, 250] on icon "Account and settings" at bounding box center [61, 249] width 7 height 7
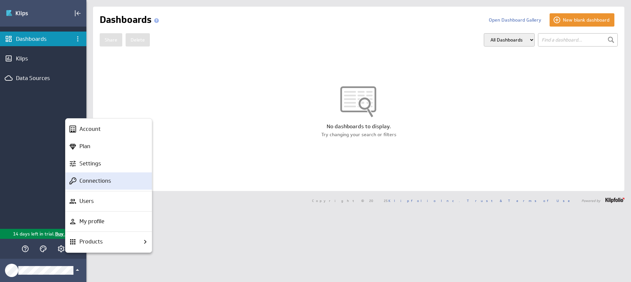
click at [91, 182] on p "Connections" at bounding box center [95, 181] width 32 height 8
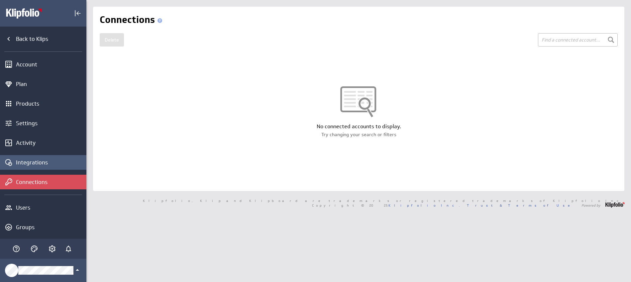
click at [54, 165] on div "Integrations" at bounding box center [50, 162] width 69 height 7
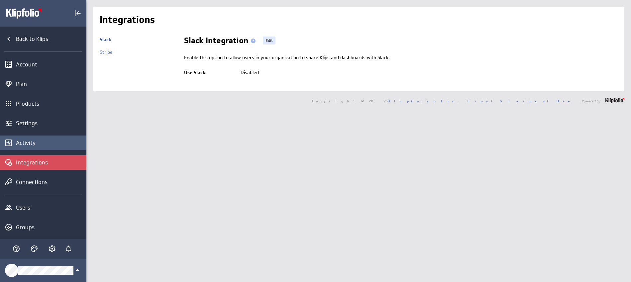
click at [56, 147] on div "Activity" at bounding box center [43, 143] width 86 height 15
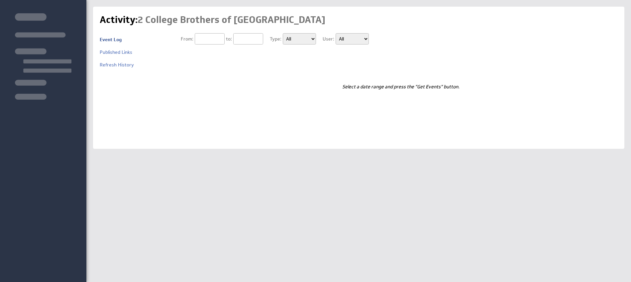
type input "[DATE]"
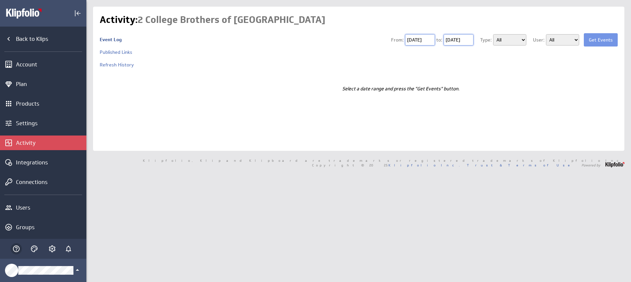
click at [17, 250] on icon "Help" at bounding box center [16, 249] width 8 height 8
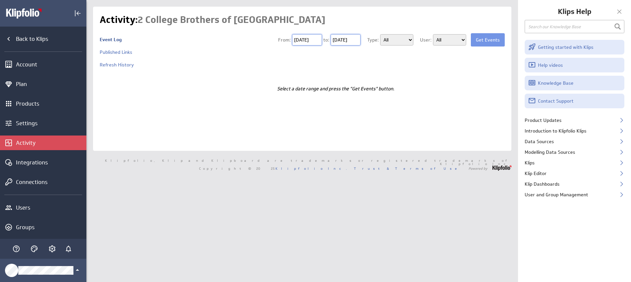
click at [620, 13] on div at bounding box center [619, 12] width 10 height 10
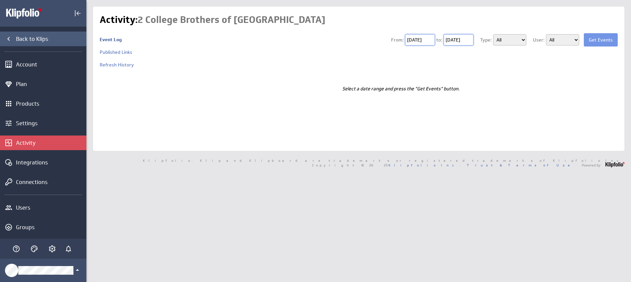
click at [42, 41] on div "Back to Klips" at bounding box center [50, 38] width 69 height 7
click at [40, 39] on div "Back to Klips" at bounding box center [50, 38] width 69 height 7
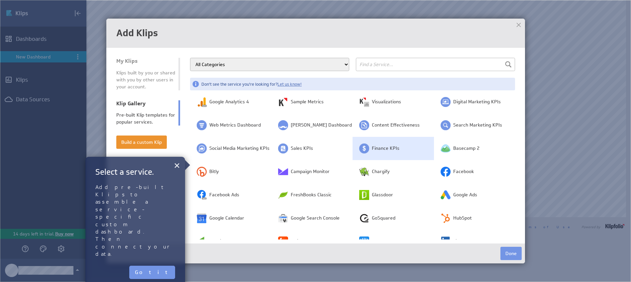
click at [391, 151] on span "Finance KPIs" at bounding box center [386, 148] width 28 height 7
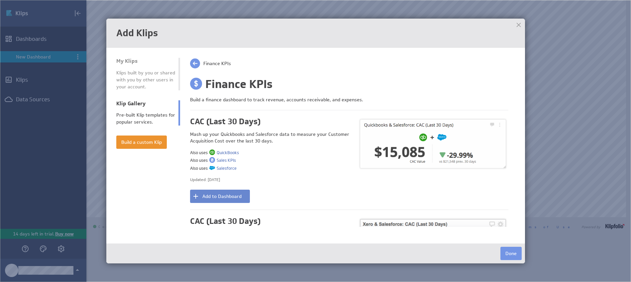
click at [213, 194] on button "Add to Dashboard" at bounding box center [220, 196] width 60 height 13
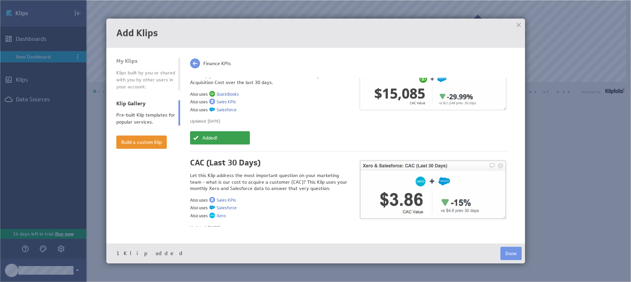
scroll to position [99, 0]
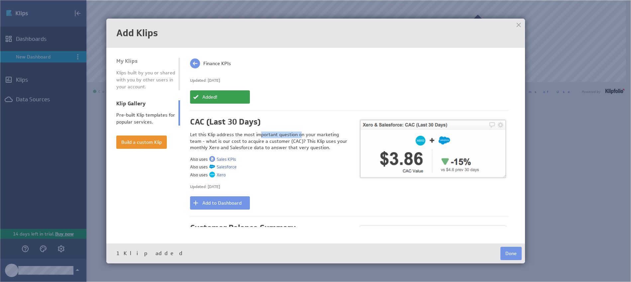
drag, startPoint x: 293, startPoint y: 137, endPoint x: 304, endPoint y: 139, distance: 10.9
click at [302, 137] on div "Let this Klip address the most important question on your marketing team - what…" at bounding box center [269, 142] width 159 height 20
click at [306, 144] on div "Let this Klip address the most important question on your marketing team - what…" at bounding box center [269, 142] width 159 height 20
drag, startPoint x: 228, startPoint y: 142, endPoint x: 276, endPoint y: 143, distance: 48.8
click at [276, 143] on div "Let this Klip address the most important question on your marketing team - what…" at bounding box center [269, 142] width 159 height 20
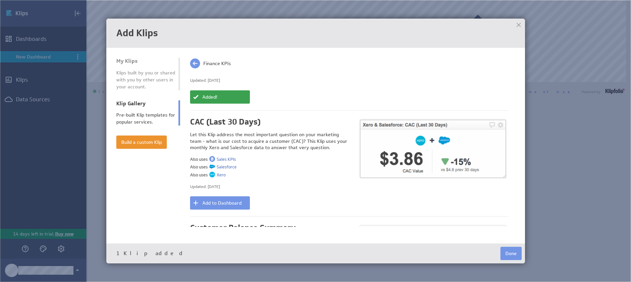
click at [285, 142] on div "Let this Klip address the most important question on your marketing team - what…" at bounding box center [269, 142] width 159 height 20
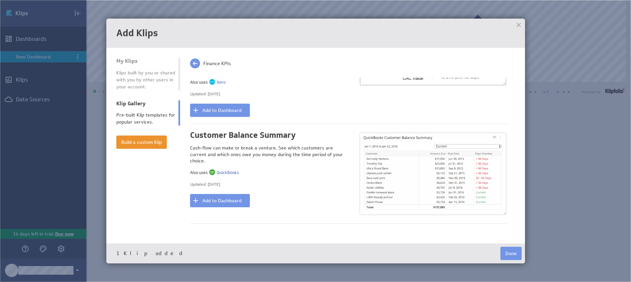
scroll to position [207, 0]
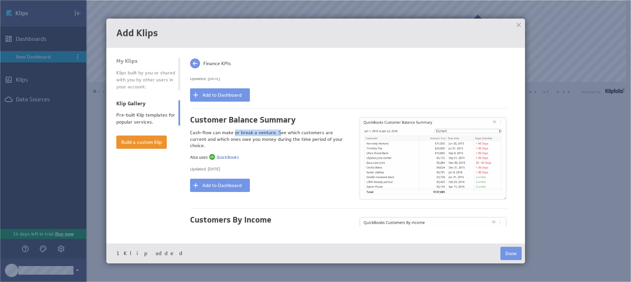
drag, startPoint x: 234, startPoint y: 134, endPoint x: 284, endPoint y: 134, distance: 50.2
click at [279, 134] on div "Cash-flow can make or break a venture. See which customers are current and whic…" at bounding box center [269, 140] width 159 height 20
drag, startPoint x: 287, startPoint y: 134, endPoint x: 296, endPoint y: 134, distance: 8.6
click at [288, 134] on div "Cash-flow can make or break a venture. See which customers are current and whic…" at bounding box center [269, 140] width 159 height 20
drag, startPoint x: 308, startPoint y: 135, endPoint x: 324, endPoint y: 136, distance: 16.6
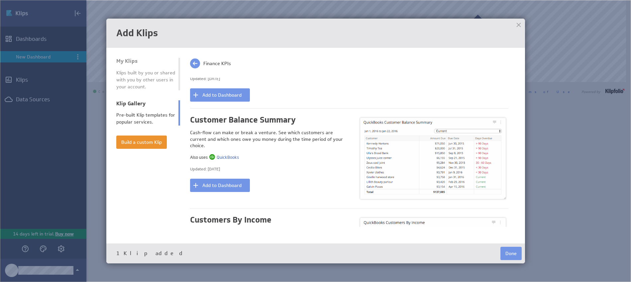
click at [323, 136] on div "Cash-flow can make or break a venture. See which customers are current and whic…" at bounding box center [269, 140] width 159 height 20
drag, startPoint x: 326, startPoint y: 141, endPoint x: 255, endPoint y: 133, distance: 72.2
click at [257, 133] on div "Cash-flow can make or break a venture. See which customers are current and whic…" at bounding box center [269, 140] width 159 height 20
click at [243, 130] on div "Cash-flow can make or break a venture. See which customers are current and whic…" at bounding box center [269, 140] width 159 height 20
click at [238, 179] on button "Add to Dashboard" at bounding box center [220, 185] width 60 height 13
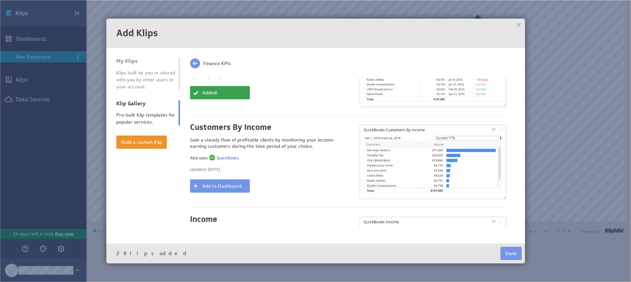
scroll to position [301, 0]
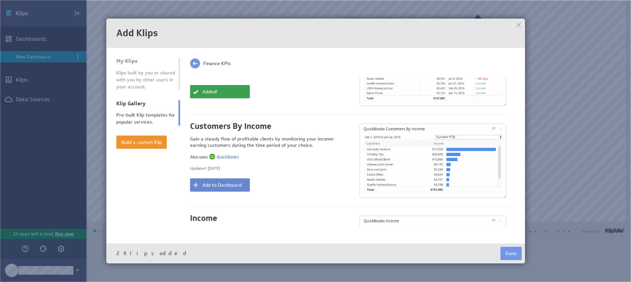
click at [232, 184] on button "Add to Dashboard" at bounding box center [220, 184] width 60 height 13
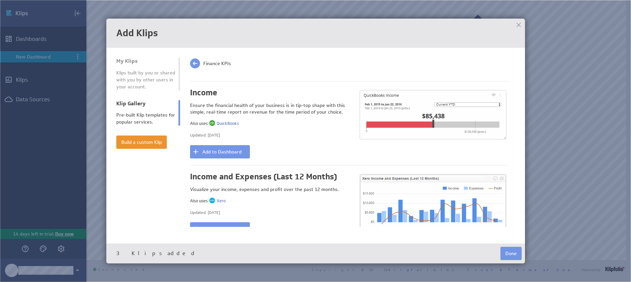
scroll to position [427, 0]
click at [242, 152] on button "Add to Dashboard" at bounding box center [220, 151] width 60 height 13
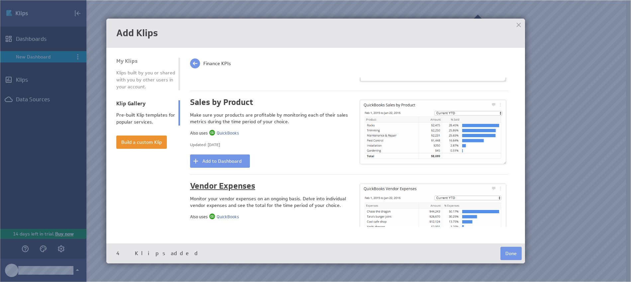
scroll to position [616, 0]
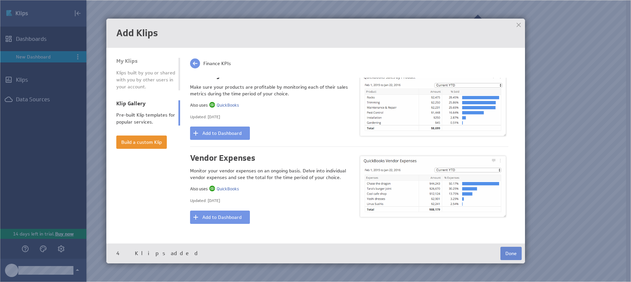
click at [505, 251] on button "Done" at bounding box center [510, 253] width 21 height 13
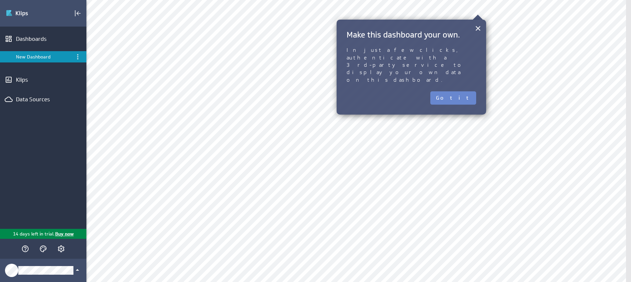
click at [465, 91] on button "Got it" at bounding box center [453, 97] width 46 height 13
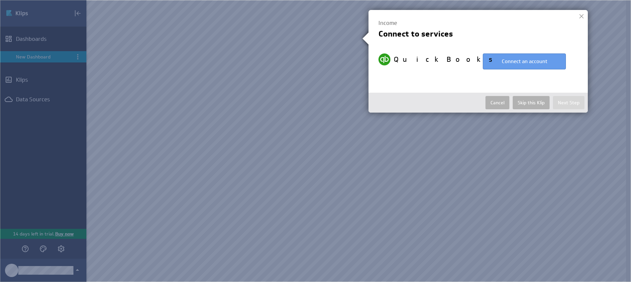
click at [512, 67] on button "Connect an account" at bounding box center [524, 61] width 83 height 16
select select "33c37698c53e8cbc38df95cc0b8f6f89"
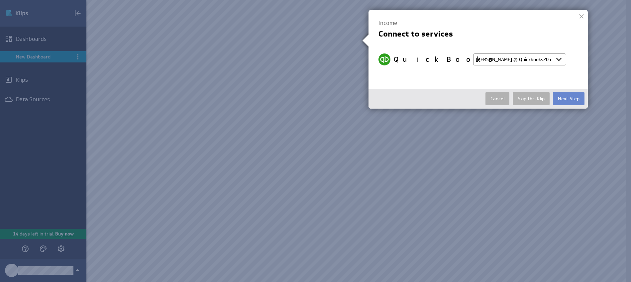
click at [568, 103] on button "Next Step" at bounding box center [569, 98] width 32 height 13
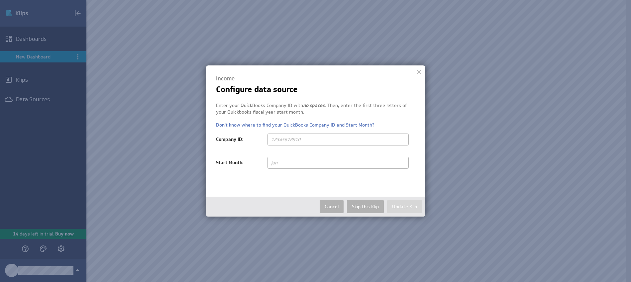
click at [300, 140] on input "text" at bounding box center [337, 140] width 141 height 12
paste input "9130 3566 3651 9706"
click at [284, 141] on input "9130 3566 3651 9706" at bounding box center [337, 140] width 141 height 12
click at [295, 140] on input "91303566 3651 9706" at bounding box center [337, 140] width 141 height 12
click at [306, 139] on input "913035663651 9706" at bounding box center [337, 140] width 141 height 12
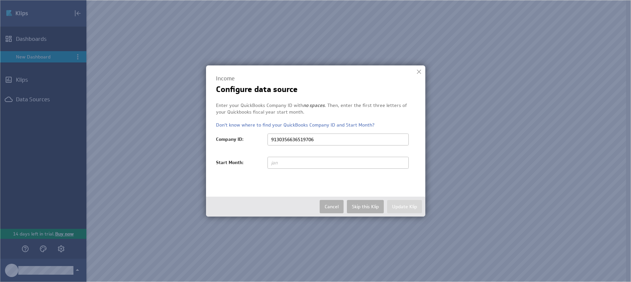
type input "9130356636519706"
click at [299, 160] on input "text" at bounding box center [337, 163] width 141 height 12
type input "J"
type input "A"
type input "January"
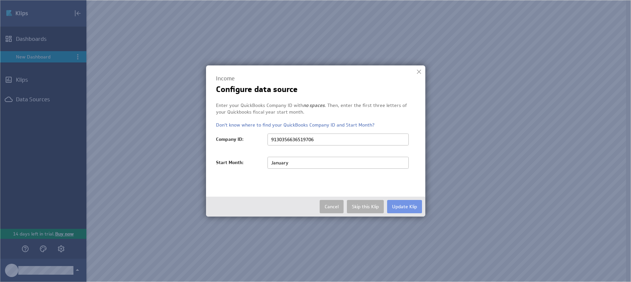
click at [410, 203] on button "Update Klip" at bounding box center [404, 206] width 35 height 13
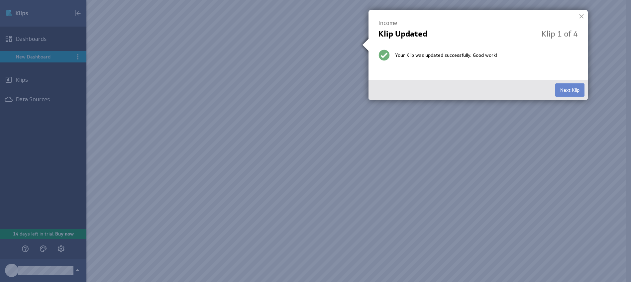
click at [559, 92] on button "Next Klip" at bounding box center [569, 89] width 29 height 13
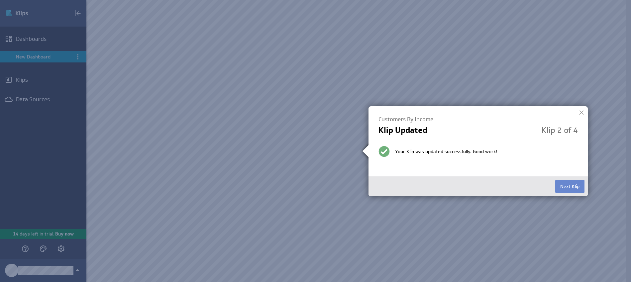
click at [569, 184] on button "Next Klip" at bounding box center [569, 186] width 29 height 13
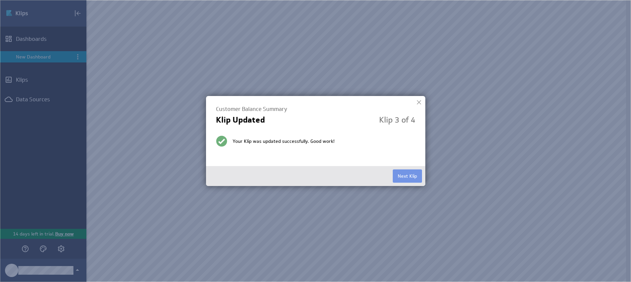
click at [406, 181] on button "Next Klip" at bounding box center [407, 175] width 29 height 13
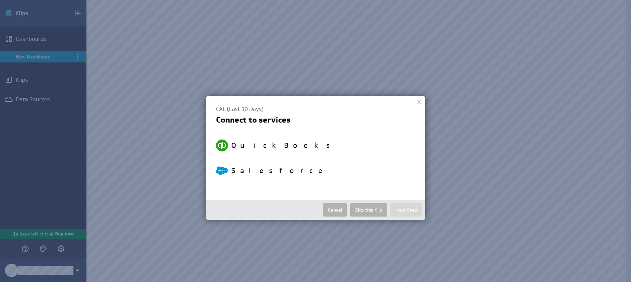
select select "33c37698c53e8cbc38df95cc0b8f6f89"
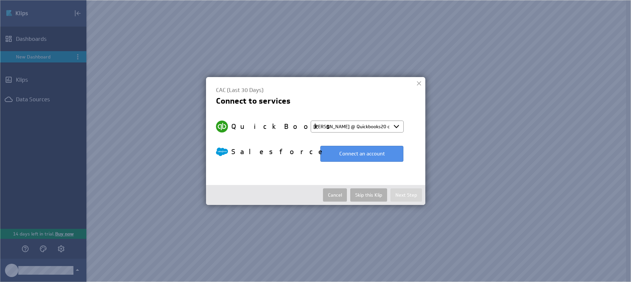
click at [391, 172] on div "CAC (Last 30 Days) Connect to services QuickBooks Select account Tyler @ Quickb…" at bounding box center [315, 141] width 219 height 128
click at [421, 83] on div at bounding box center [419, 83] width 10 height 10
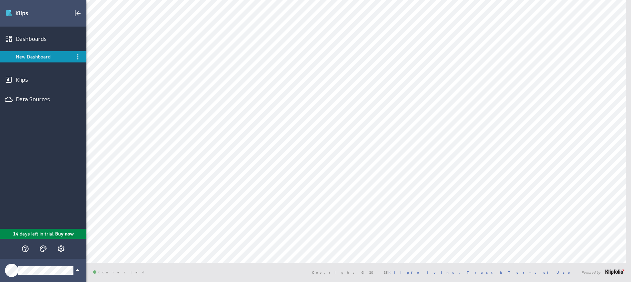
scroll to position [175, 0]
click at [322, 190] on div "Remove from dashboard" at bounding box center [318, 191] width 66 height 11
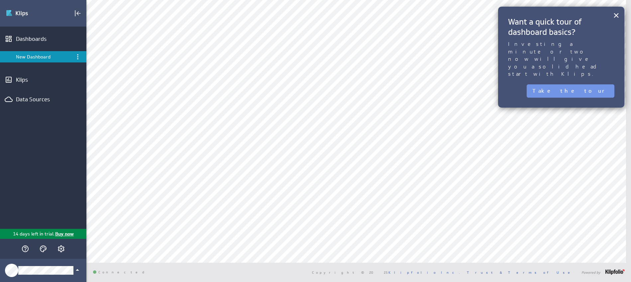
scroll to position [106, 0]
click at [588, 84] on button "Take the tour" at bounding box center [571, 90] width 88 height 13
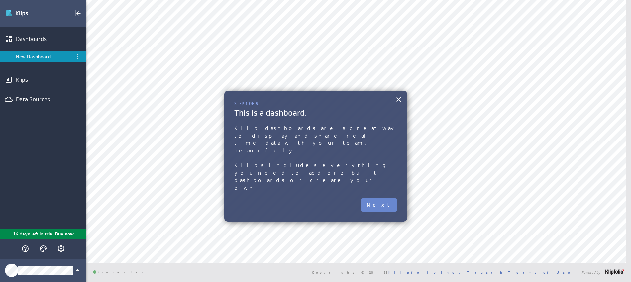
click at [387, 198] on button "Next" at bounding box center [379, 204] width 36 height 13
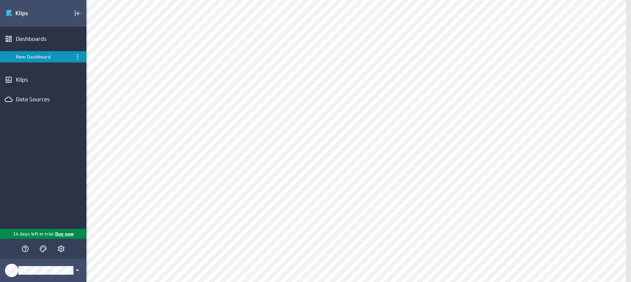
scroll to position [0, 0]
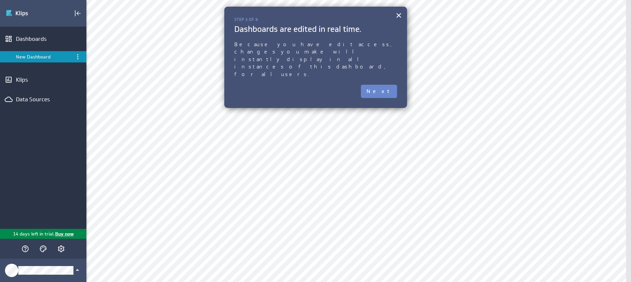
click at [388, 85] on button "Next" at bounding box center [379, 91] width 36 height 13
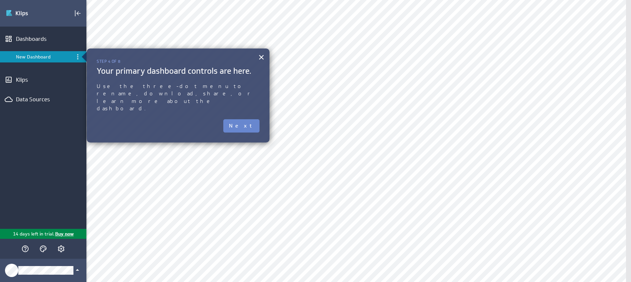
click at [253, 119] on button "Next" at bounding box center [241, 125] width 36 height 13
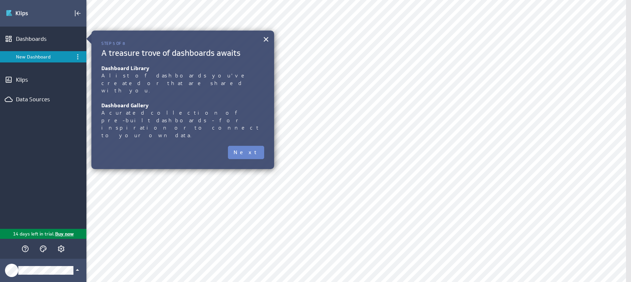
click at [252, 146] on button "Next" at bounding box center [246, 152] width 36 height 13
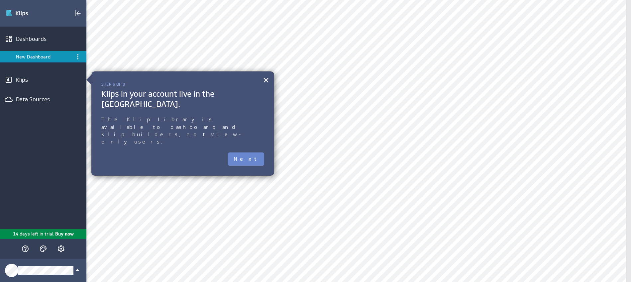
click at [251, 153] on button "Next" at bounding box center [246, 159] width 36 height 13
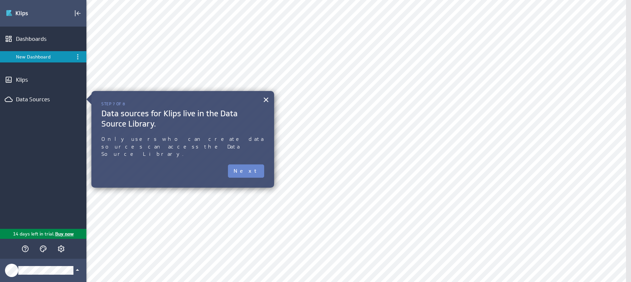
click at [248, 164] on button "Next" at bounding box center [246, 170] width 36 height 13
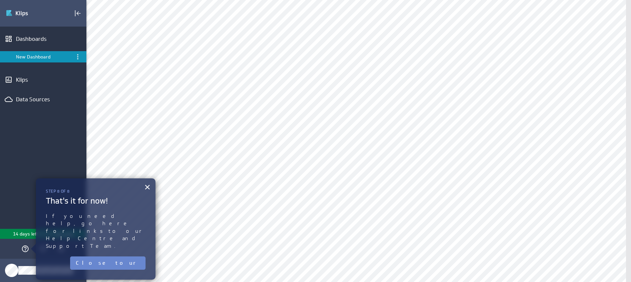
click at [135, 257] on button "Close tour" at bounding box center [107, 263] width 75 height 13
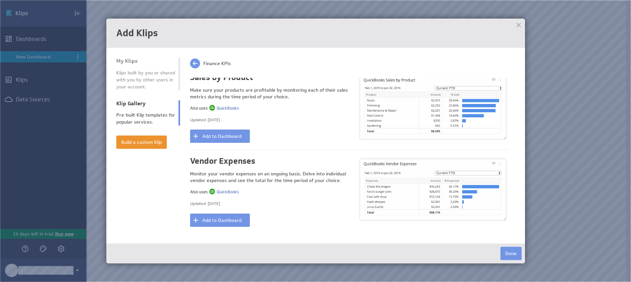
scroll to position [616, 0]
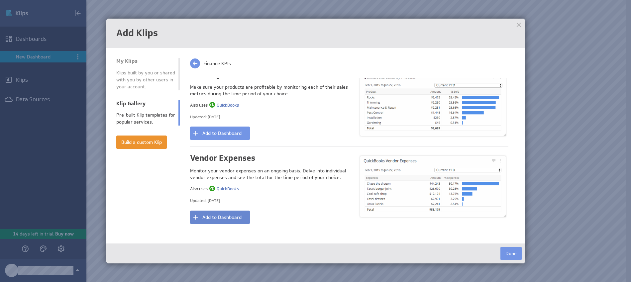
click at [225, 213] on button "Add to Dashboard" at bounding box center [220, 217] width 60 height 13
click at [514, 252] on button "Done" at bounding box center [510, 253] width 21 height 13
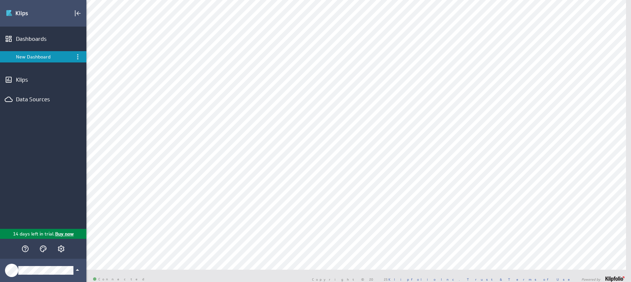
scroll to position [12, 0]
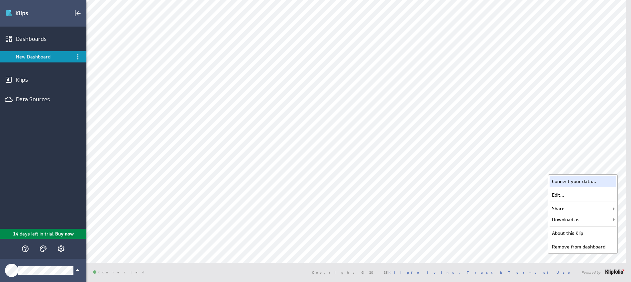
click at [593, 184] on div "Connect your data..." at bounding box center [583, 181] width 66 height 11
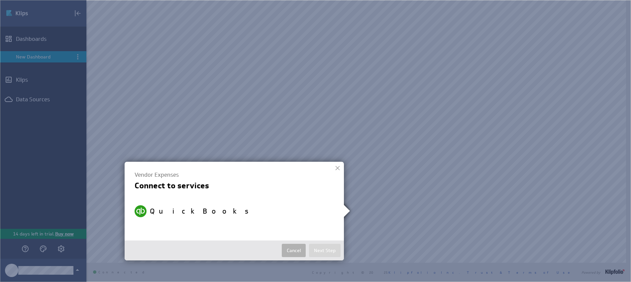
select select "33c37698c53e8cbc38df95cc0b8f6f89"
click at [321, 249] on button "Next Step" at bounding box center [325, 250] width 32 height 13
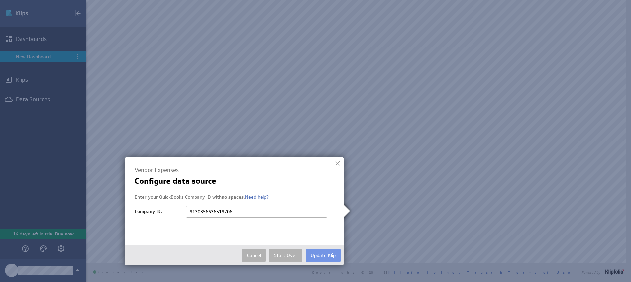
click at [322, 251] on button "Update Klip" at bounding box center [323, 255] width 35 height 13
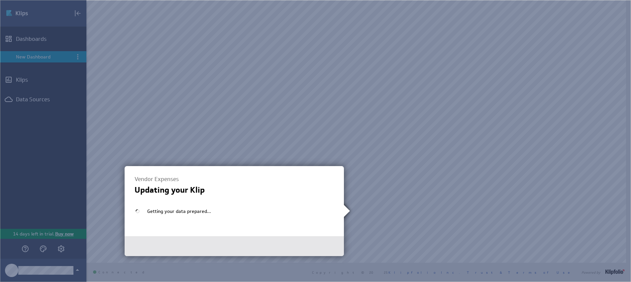
scroll to position [0, 0]
click at [331, 245] on button "Finished" at bounding box center [327, 246] width 28 height 13
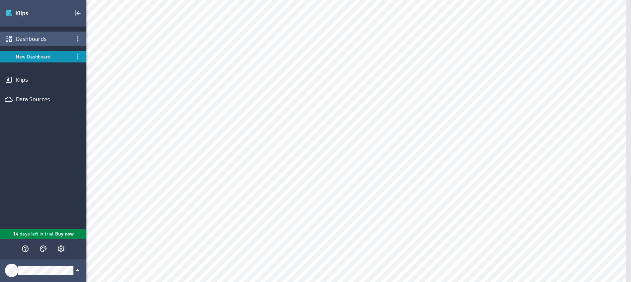
click at [52, 45] on div "Dashboards" at bounding box center [43, 39] width 86 height 15
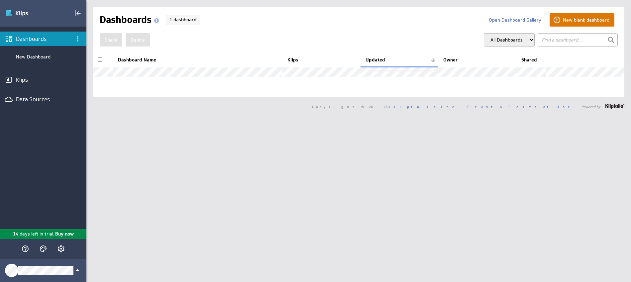
click at [564, 21] on button "New blank dashboard" at bounding box center [582, 19] width 65 height 13
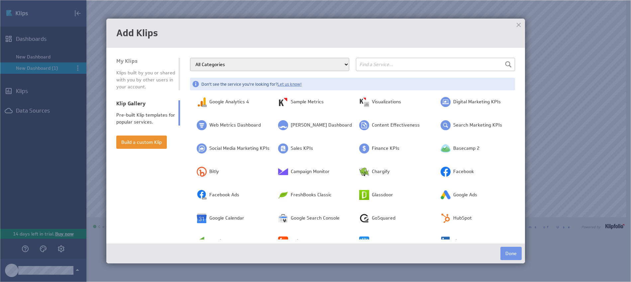
click at [308, 146] on span "Sales KPIs" at bounding box center [302, 148] width 22 height 7
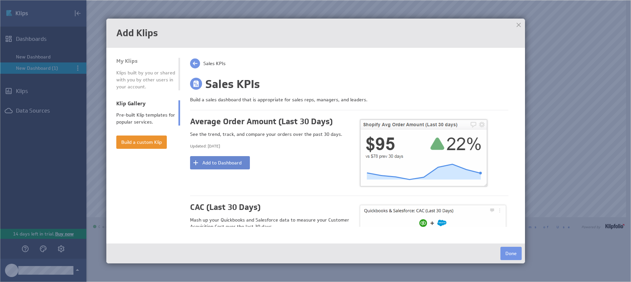
click at [239, 167] on button "Add to Dashboard" at bounding box center [220, 162] width 60 height 13
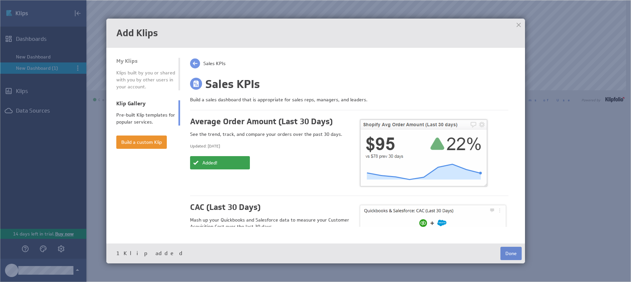
click at [518, 257] on button "Done" at bounding box center [510, 253] width 21 height 13
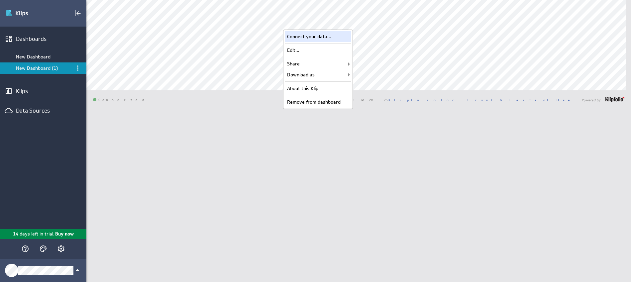
click at [331, 34] on div "Connect your data..." at bounding box center [318, 36] width 66 height 11
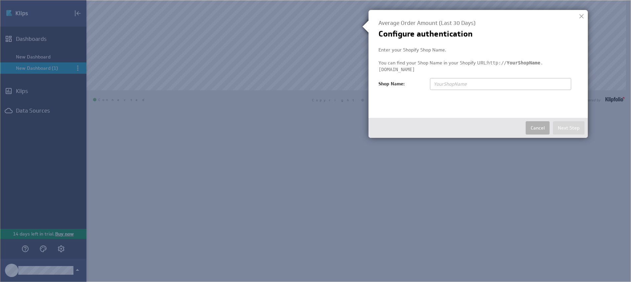
click at [540, 127] on button "Cancel" at bounding box center [538, 127] width 24 height 13
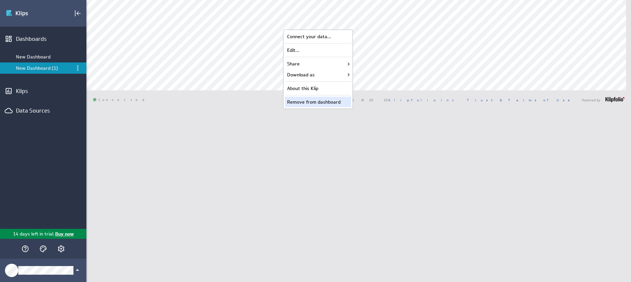
click at [327, 100] on div "Remove from dashboard" at bounding box center [318, 102] width 66 height 11
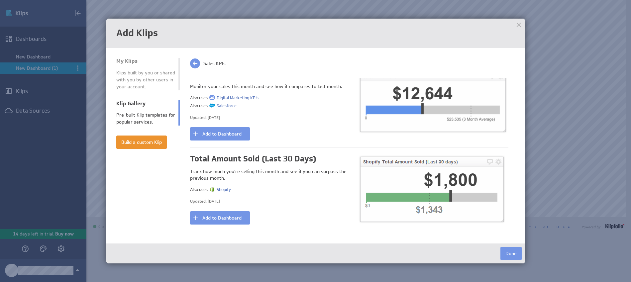
scroll to position [750, 0]
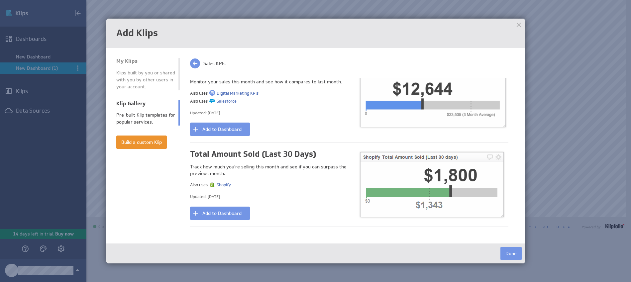
click at [511, 253] on button "Done" at bounding box center [510, 253] width 21 height 13
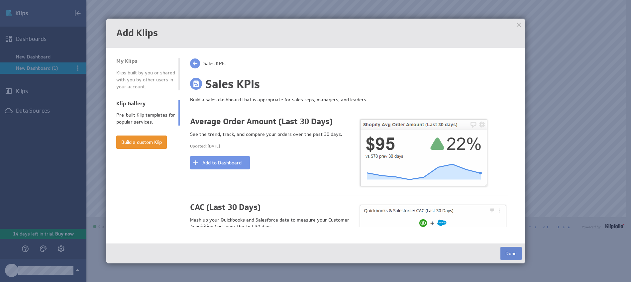
drag, startPoint x: 511, startPoint y: 245, endPoint x: 510, endPoint y: 248, distance: 3.4
click at [511, 246] on div "Done" at bounding box center [315, 254] width 419 height 20
click at [125, 104] on div "Klip Gallery" at bounding box center [145, 103] width 59 height 7
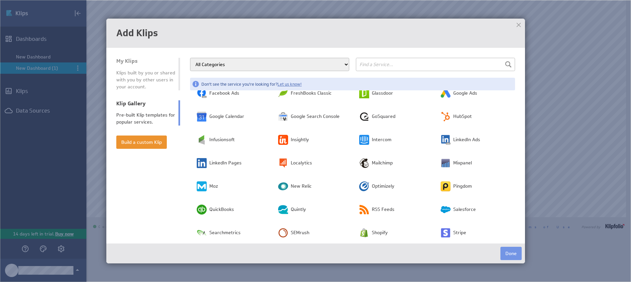
scroll to position [0, 0]
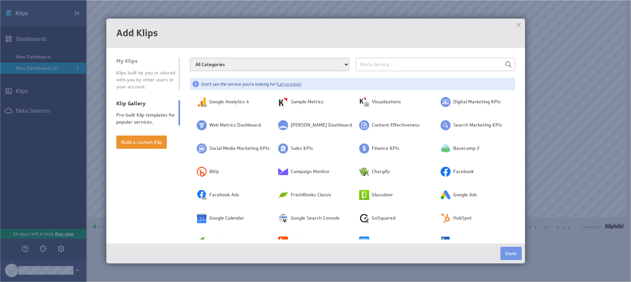
click at [393, 62] on input "text" at bounding box center [435, 64] width 159 height 13
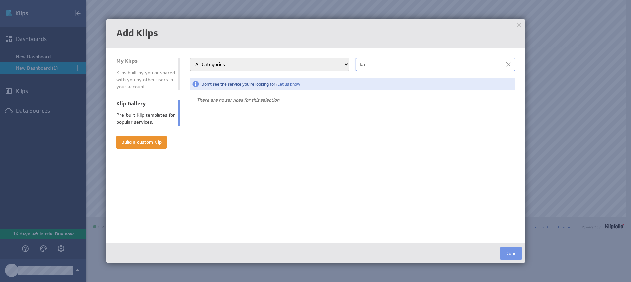
type input "b"
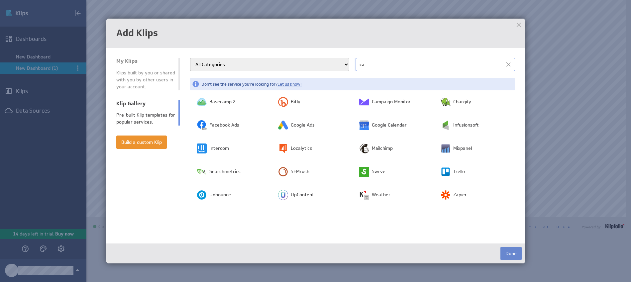
type input "ca"
click at [505, 253] on button "Done" at bounding box center [510, 253] width 21 height 13
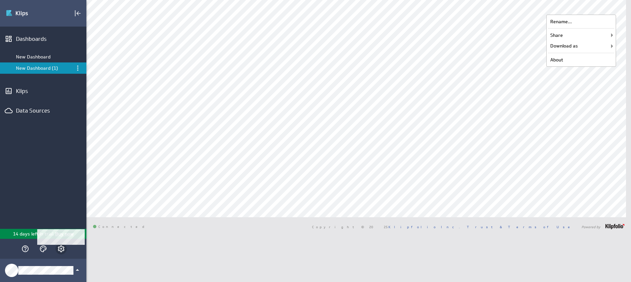
click at [61, 246] on icon "Account and settings" at bounding box center [61, 249] width 8 height 8
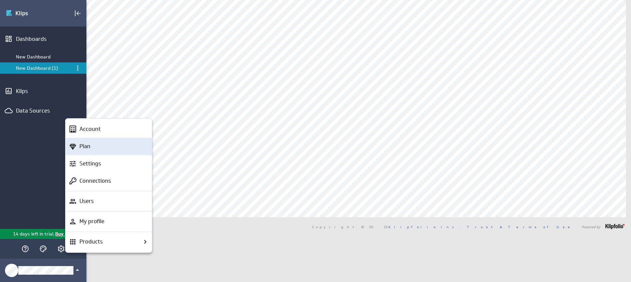
click at [99, 153] on div "Plan" at bounding box center [108, 146] width 86 height 17
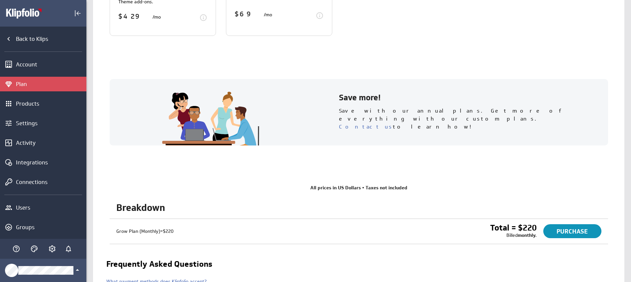
scroll to position [540, 0]
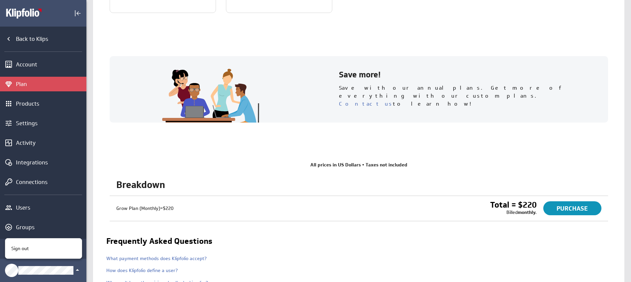
click at [61, 270] on div at bounding box center [315, 141] width 631 height 282
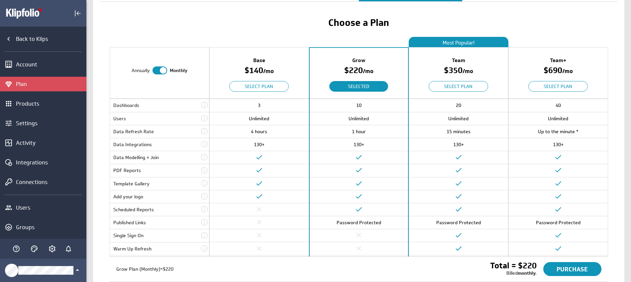
scroll to position [0, 0]
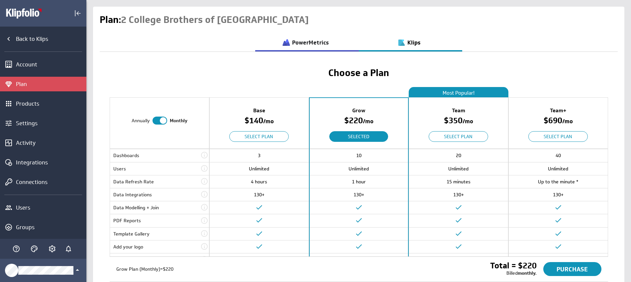
click at [308, 46] on link "PowerMetrics" at bounding box center [307, 41] width 104 height 17
click at [309, 37] on link "PowerMetrics" at bounding box center [307, 41] width 104 height 17
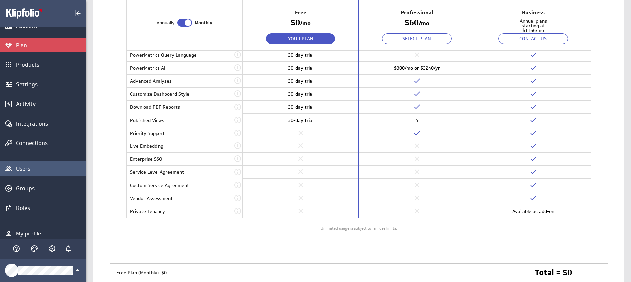
scroll to position [46, 0]
